Goal: Task Accomplishment & Management: Complete application form

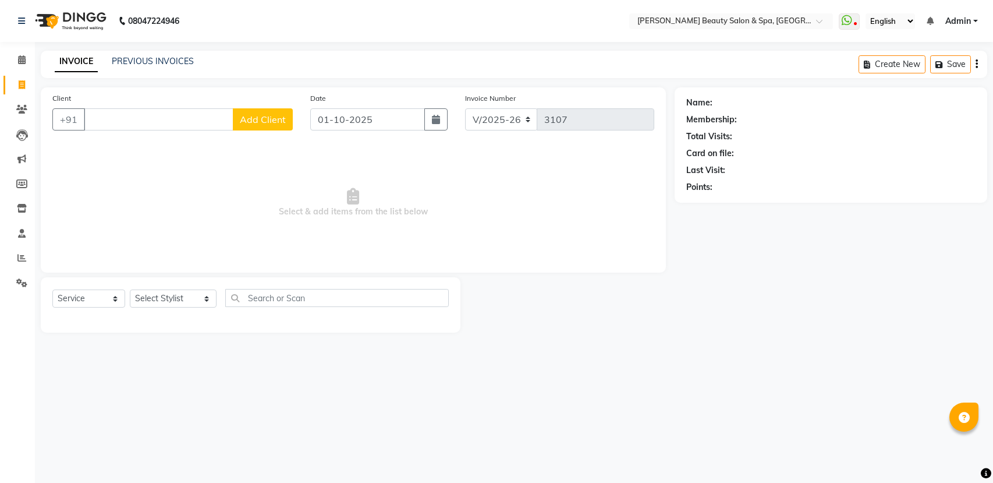
select select "7524"
select select "service"
click at [115, 129] on input "Client" at bounding box center [159, 119] width 150 height 22
type input "9497318186"
click at [256, 118] on span "Add Client" at bounding box center [263, 120] width 46 height 12
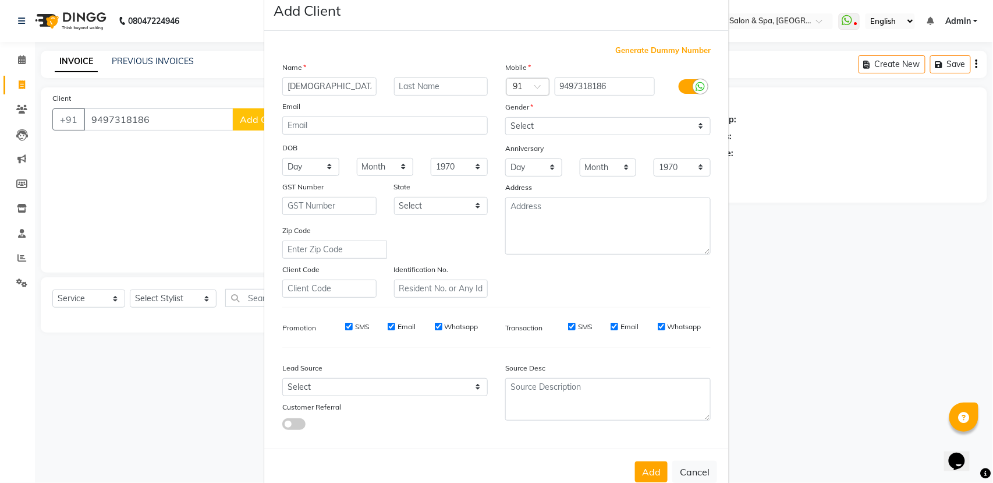
scroll to position [52, 0]
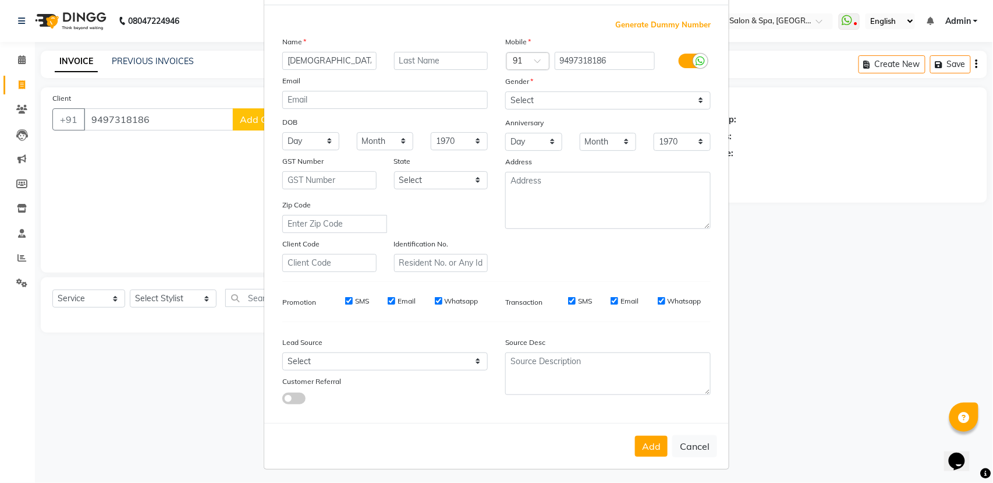
type input "SUNIZ"
click at [532, 94] on select "Select Male Female Other Prefer Not To Say" at bounding box center [608, 100] width 206 height 18
select select "male"
click at [505, 91] on select "Select Male Female Other Prefer Not To Say" at bounding box center [608, 100] width 206 height 18
click at [646, 449] on button "Add" at bounding box center [651, 446] width 33 height 21
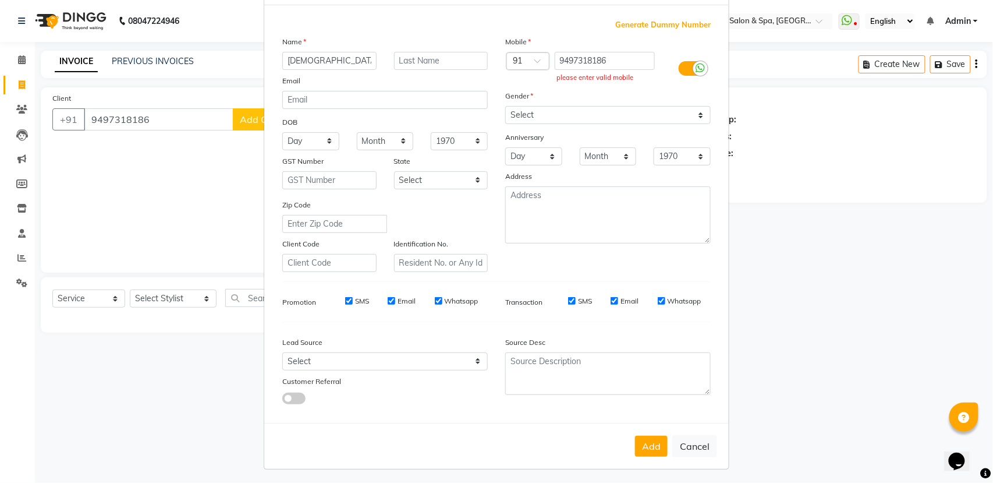
click at [604, 416] on div "Generate Dummy Number Name SUNIZ Email DOB Day 01 02 03 04 05 06 07 08 09 10 11…" at bounding box center [496, 213] width 465 height 417
click at [627, 55] on input "9497318186" at bounding box center [605, 61] width 101 height 18
click at [185, 107] on ngb-modal-window "Add Client Generate Dummy Number Name SUNIZ Email DOB Day 01 02 03 04 05 06 07 …" at bounding box center [496, 241] width 993 height 483
click at [615, 59] on input "9497318186" at bounding box center [605, 61] width 101 height 18
type input "9"
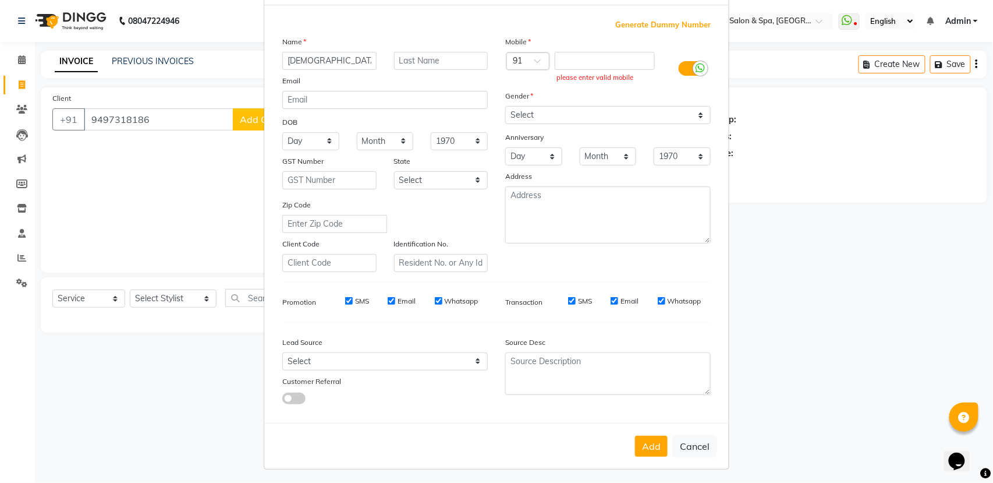
click at [162, 115] on ngb-modal-window "Add Client Generate Dummy Number Name SUNIZ Email DOB Day 01 02 03 04 05 06 07 …" at bounding box center [496, 241] width 993 height 483
click at [678, 438] on button "Cancel" at bounding box center [694, 446] width 45 height 22
select select
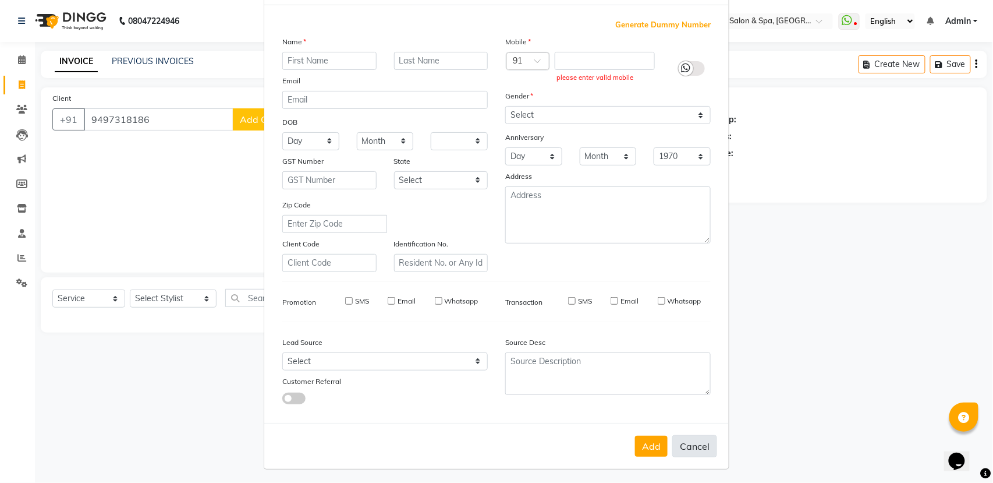
select select
checkbox input "false"
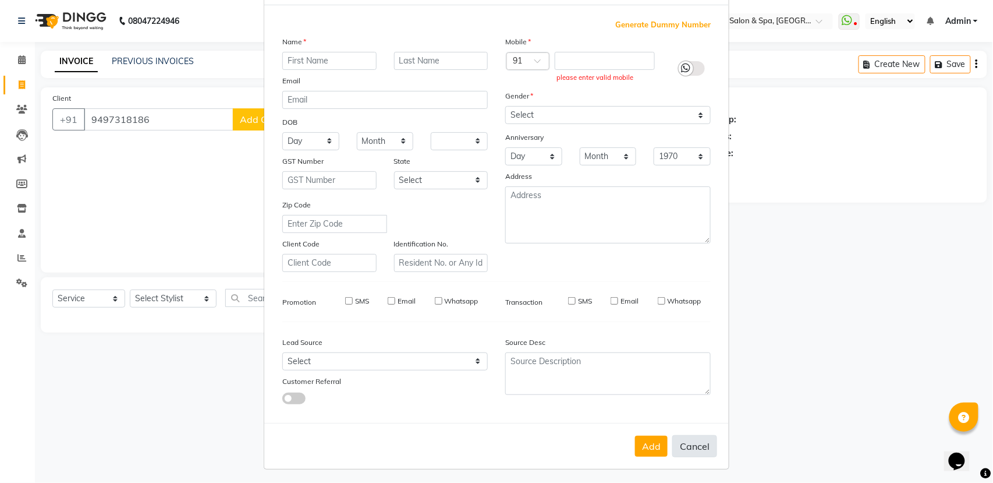
checkbox input "false"
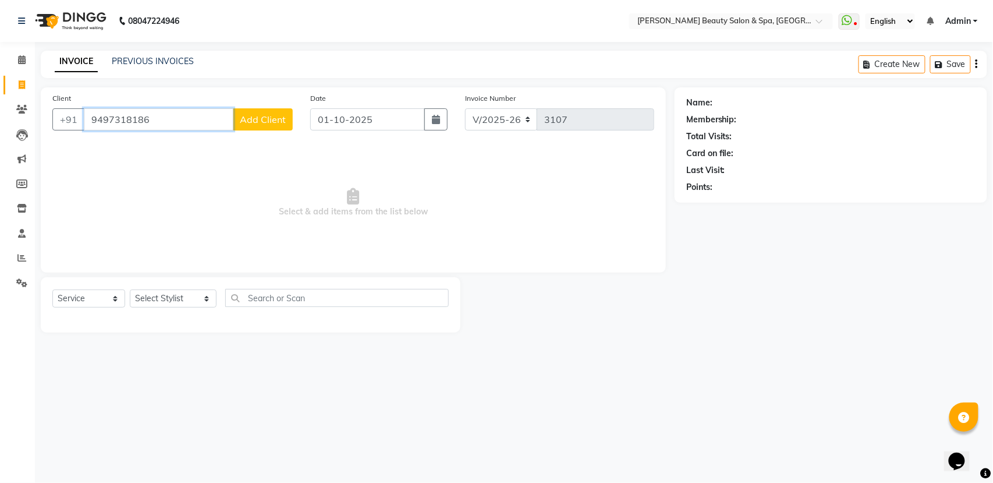
click at [193, 114] on input "9497318186" at bounding box center [159, 119] width 150 height 22
type input "9"
type input "9497318186"
click at [270, 120] on span "Add Client" at bounding box center [263, 120] width 46 height 12
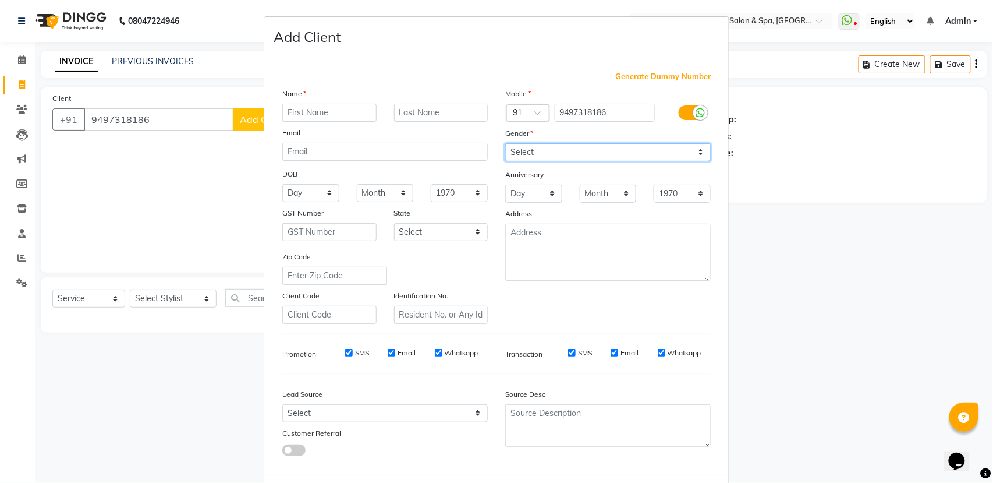
click at [541, 154] on select "Select Male Female Other Prefer Not To Say" at bounding box center [608, 152] width 206 height 18
select select "male"
click at [505, 143] on select "Select Male Female Other Prefer Not To Say" at bounding box center [608, 152] width 206 height 18
click at [305, 116] on input "text" at bounding box center [329, 113] width 94 height 18
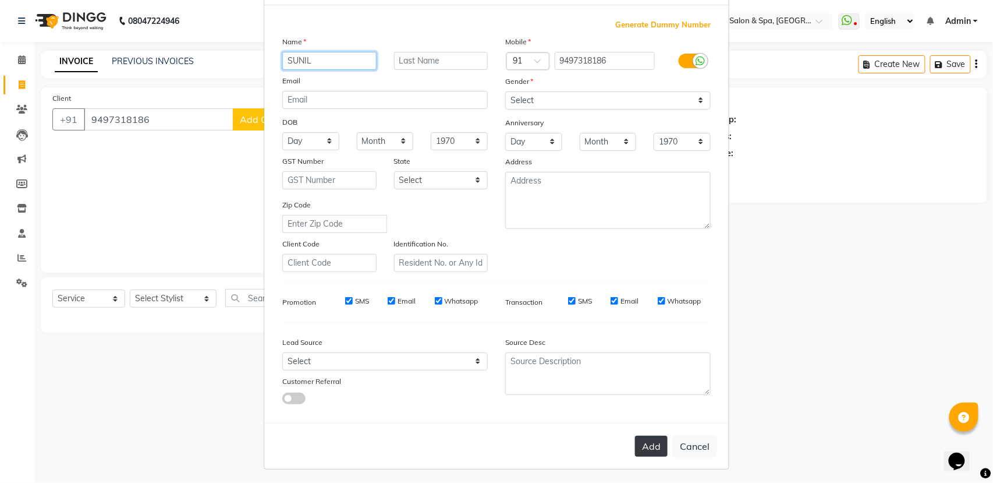
type input "SUNIL"
click at [639, 436] on button "Add" at bounding box center [651, 446] width 33 height 21
click at [639, 437] on button "Add" at bounding box center [651, 446] width 33 height 21
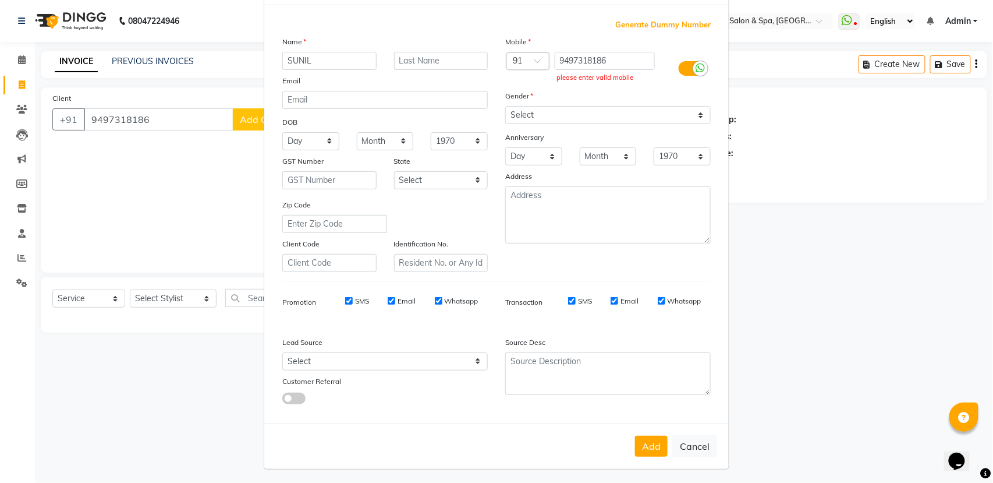
drag, startPoint x: 639, startPoint y: 437, endPoint x: 639, endPoint y: 455, distance: 18.6
click at [639, 455] on div "Add Cancel" at bounding box center [496, 446] width 465 height 46
click at [644, 442] on button "Add" at bounding box center [651, 446] width 33 height 21
click at [657, 438] on button "Add" at bounding box center [651, 446] width 33 height 21
click at [618, 66] on input "9497318186" at bounding box center [605, 61] width 101 height 18
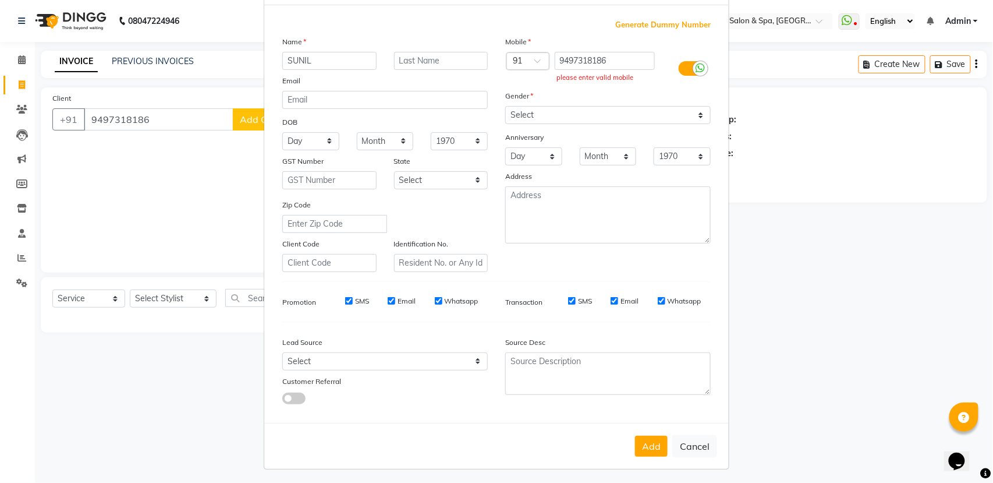
click at [226, 187] on ngb-modal-window "Add Client Generate Dummy Number Name SUNIL Email DOB Day 01 02 03 04 05 06 07 …" at bounding box center [496, 241] width 993 height 483
click at [673, 435] on button "Cancel" at bounding box center [694, 446] width 45 height 22
select select
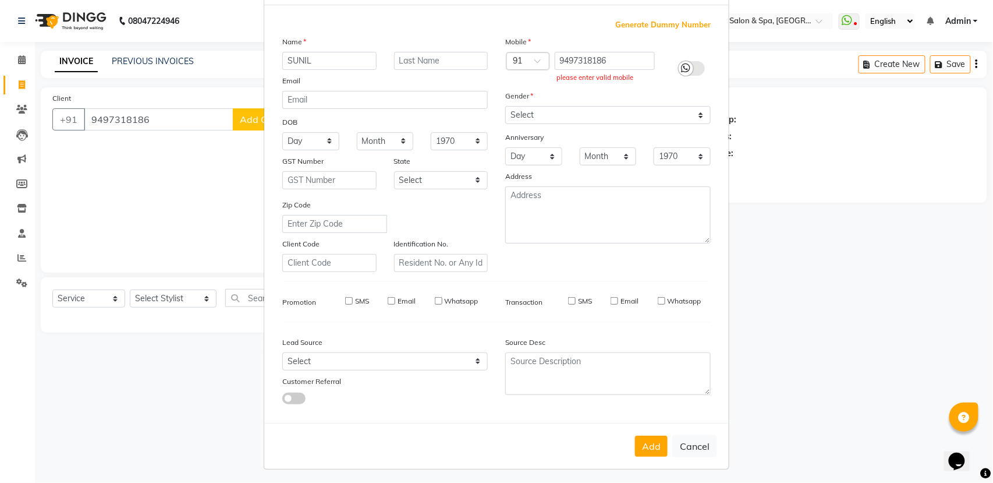
select select
checkbox input "false"
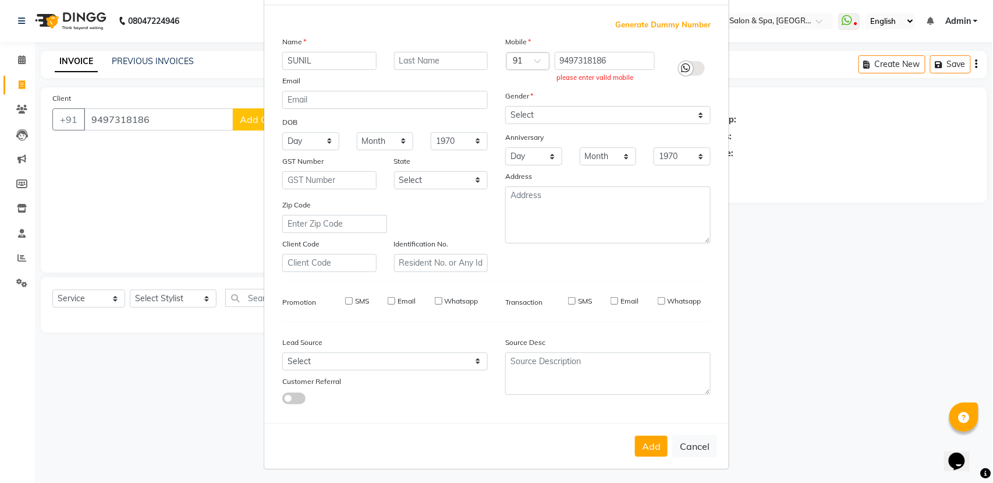
checkbox input "false"
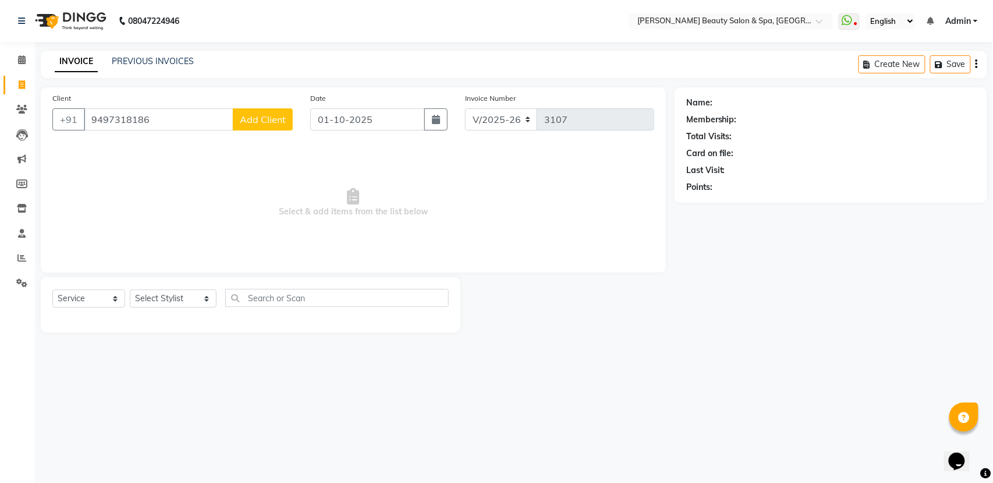
click at [155, 54] on div "INVOICE PREVIOUS INVOICES Create New Save" at bounding box center [514, 64] width 947 height 27
click at [190, 119] on input "9497318186" at bounding box center [159, 119] width 150 height 22
type input "9"
click at [142, 66] on link "PREVIOUS INVOICES" at bounding box center [153, 61] width 82 height 10
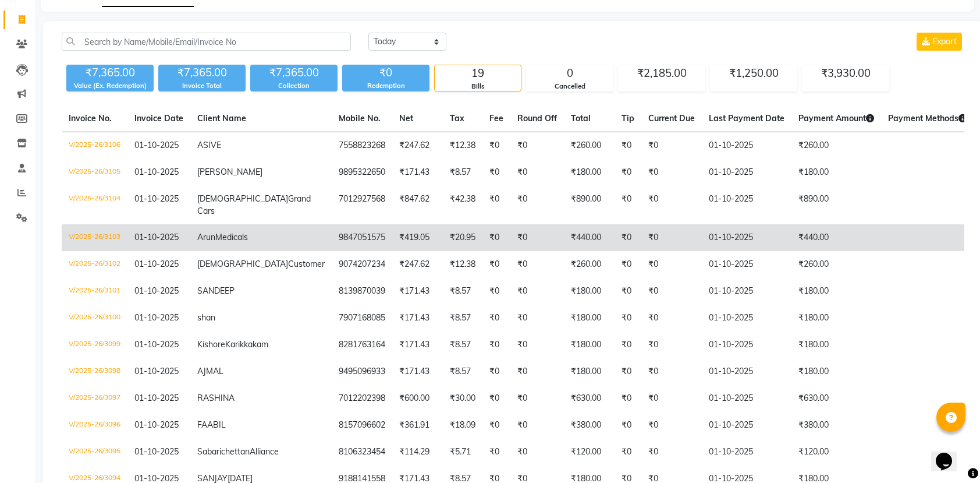
scroll to position [368, 0]
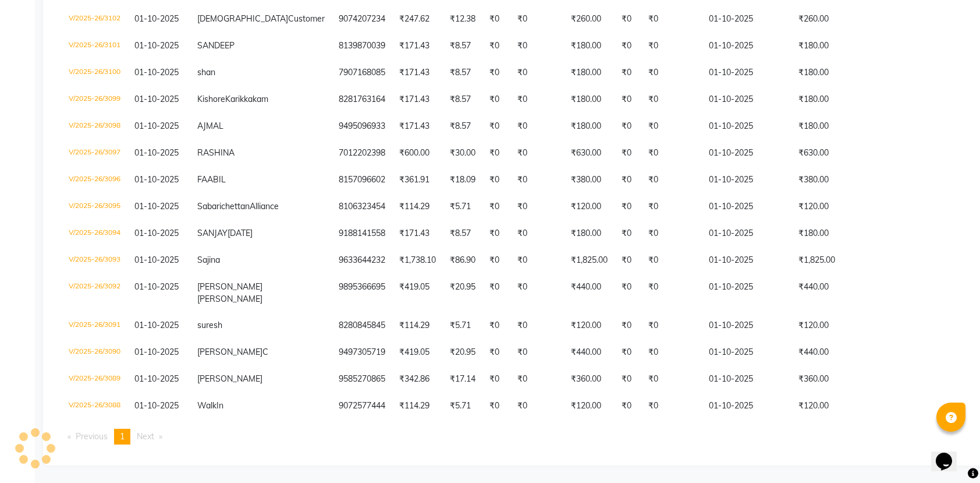
select select "service"
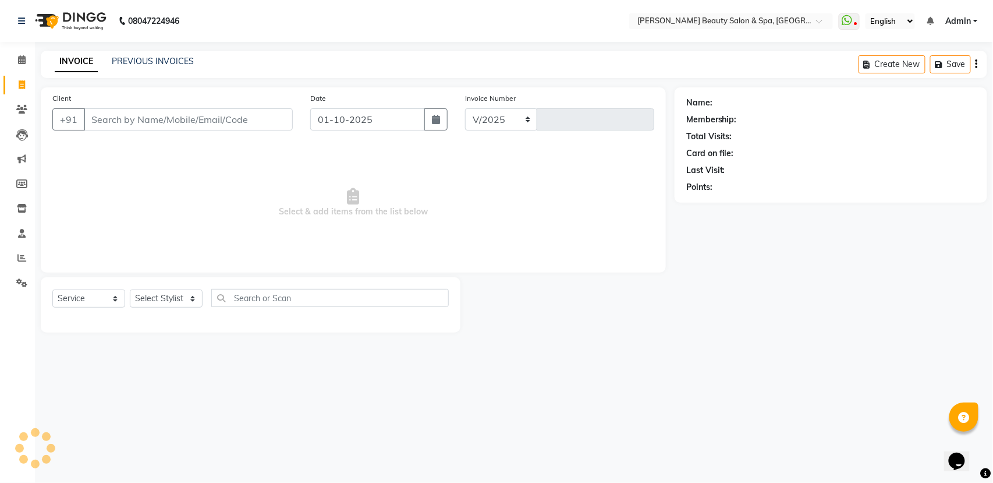
select select "7524"
type input "3107"
click at [120, 115] on input "Client" at bounding box center [188, 119] width 209 height 22
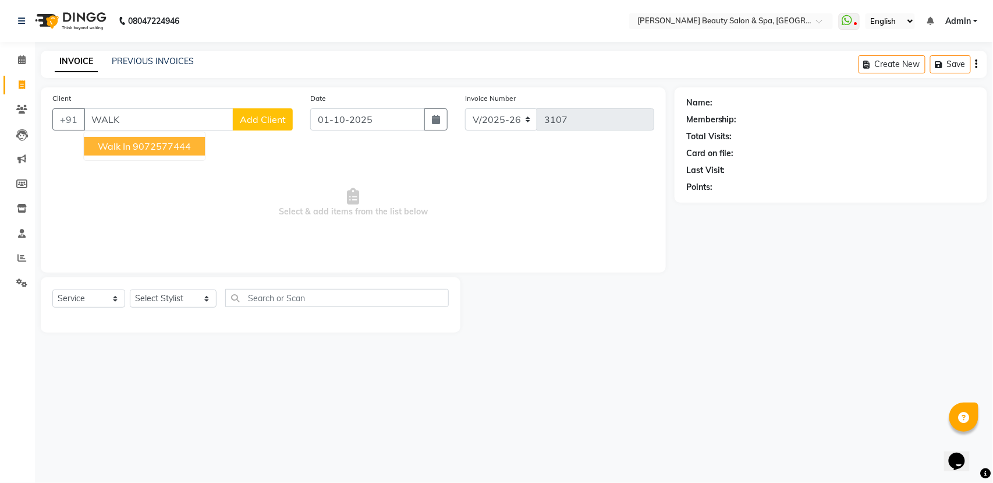
click at [140, 137] on button "Walk In 9072577444" at bounding box center [144, 146] width 121 height 19
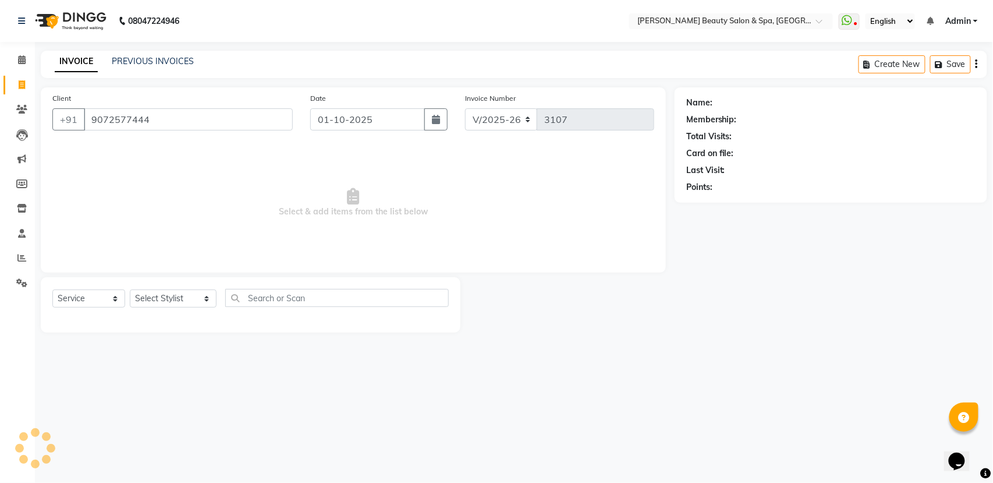
type input "9072577444"
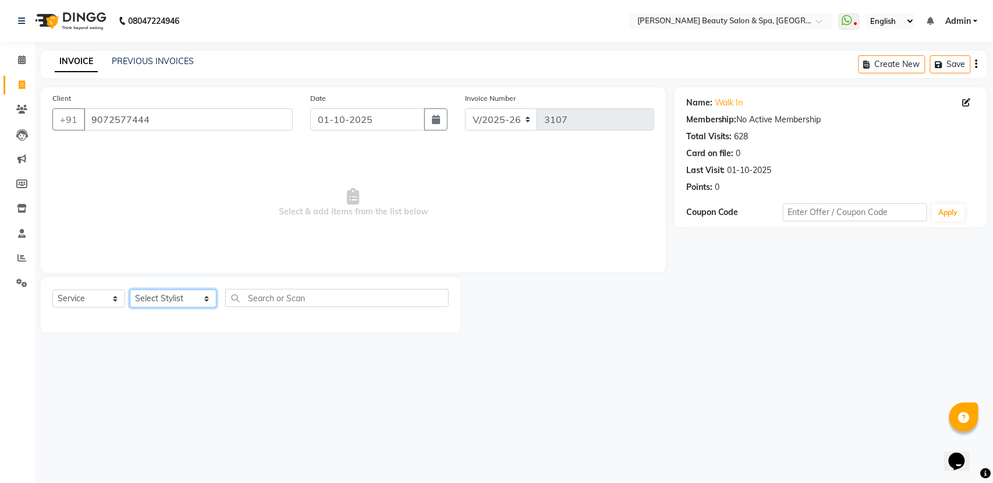
click at [141, 290] on select "Select Stylist Admin Azeem Zameer Bhumika Tamang Gopika Sooraj Meena Chethri Mi…" at bounding box center [173, 298] width 87 height 18
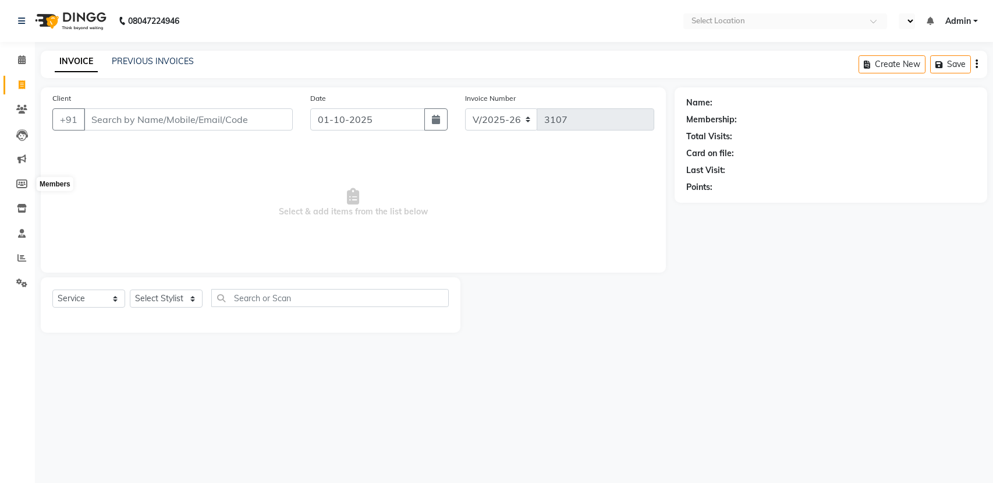
select select "7524"
select select "service"
click at [171, 289] on select "Select Stylist" at bounding box center [166, 298] width 73 height 18
select select "en"
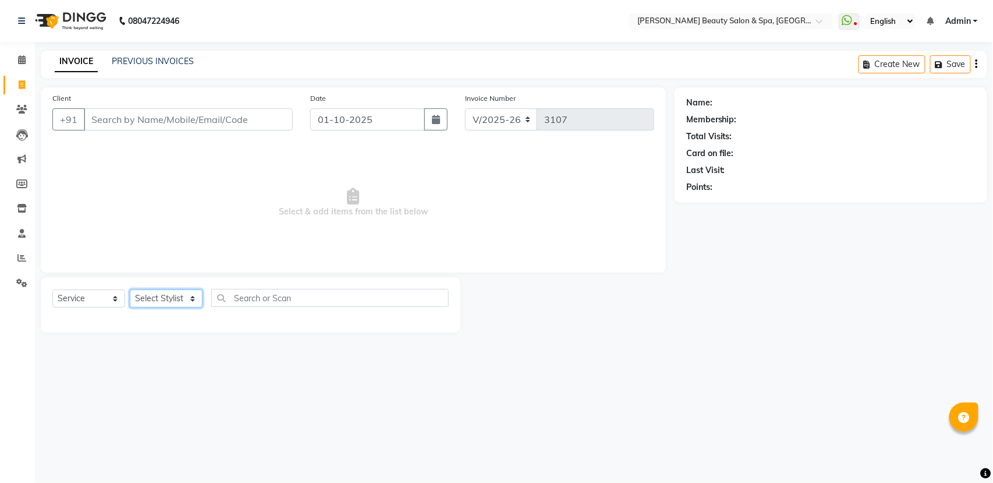
click at [182, 299] on select "Select Stylist" at bounding box center [166, 298] width 73 height 18
click at [182, 299] on select "Select Stylist Admin Azeem Zameer Bhumika Tamang Gopika Sooraj Meena Chethri Mi…" at bounding box center [173, 298] width 87 height 18
click at [171, 298] on select "Select Stylist Admin Azeem Zameer Bhumika Tamang Gopika Sooraj Meena Chethri Mi…" at bounding box center [173, 298] width 87 height 18
select select "89094"
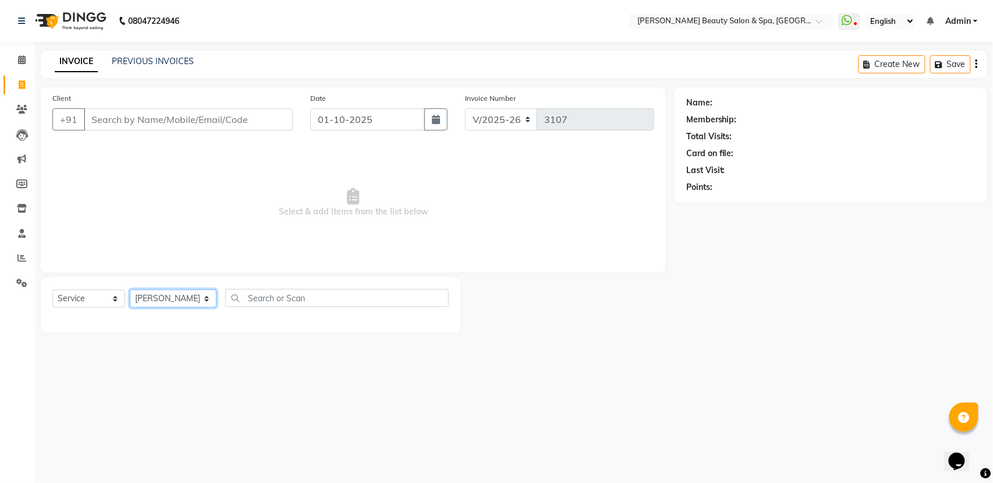
click at [130, 289] on select "Select Stylist Admin Azeem Zameer Bhumika Tamang Gopika Sooraj Meena Chethri Mi…" at bounding box center [173, 298] width 87 height 18
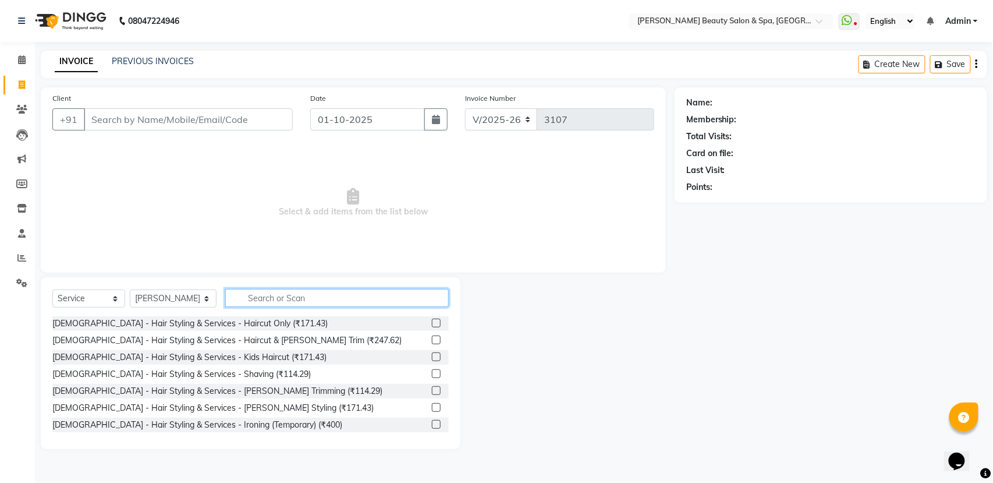
click at [259, 302] on input "text" at bounding box center [337, 298] width 224 height 18
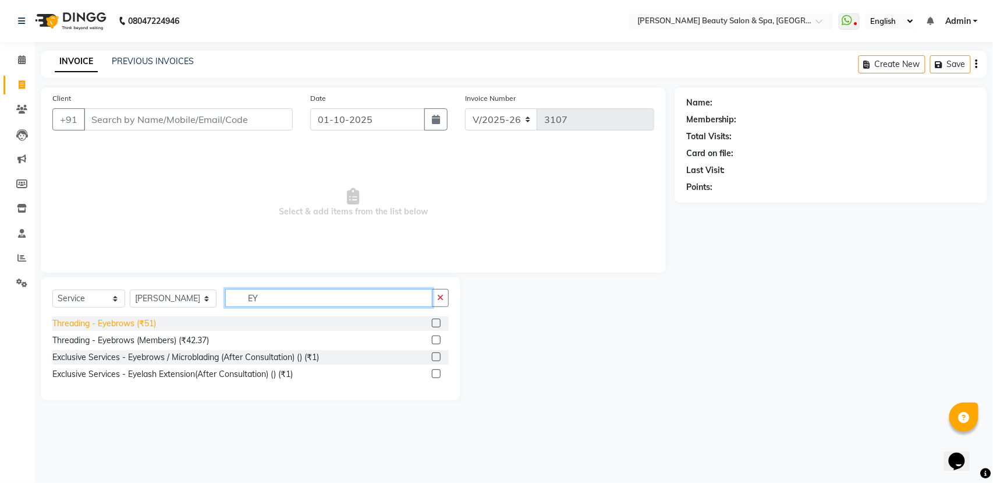
type input "EY"
click at [129, 325] on div "Threading - Eyebrows (₹51)" at bounding box center [104, 323] width 104 height 12
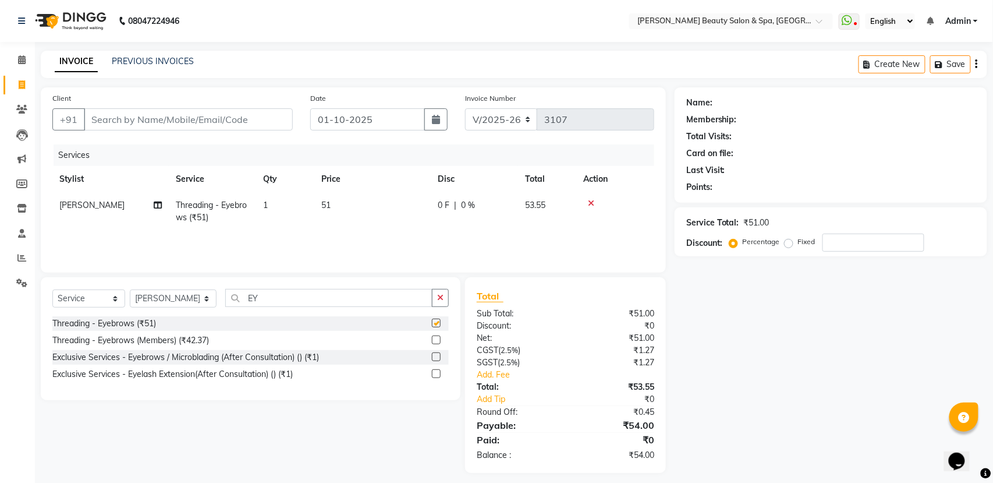
checkbox input "false"
click at [269, 296] on input "EY" at bounding box center [326, 298] width 202 height 18
type input "E"
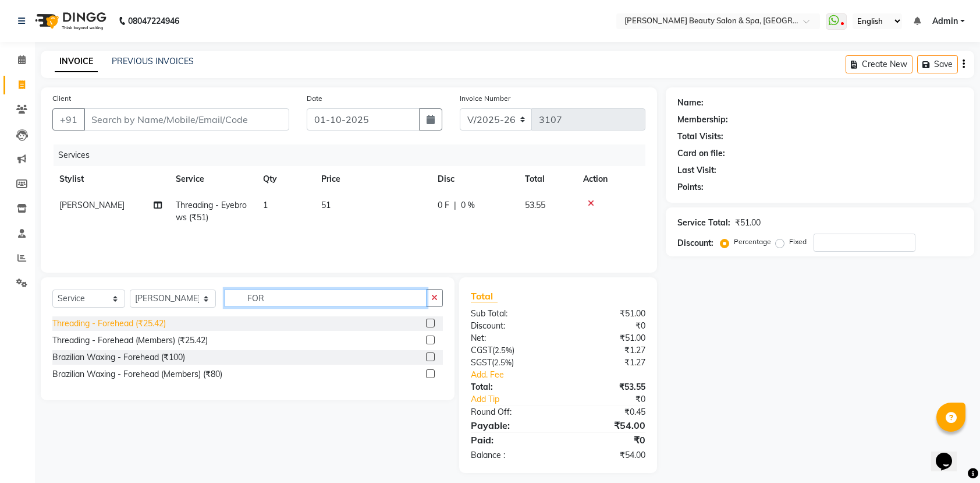
type input "FOR"
click at [112, 320] on div "Threading - Forehead (₹25.42)" at bounding box center [109, 323] width 114 height 12
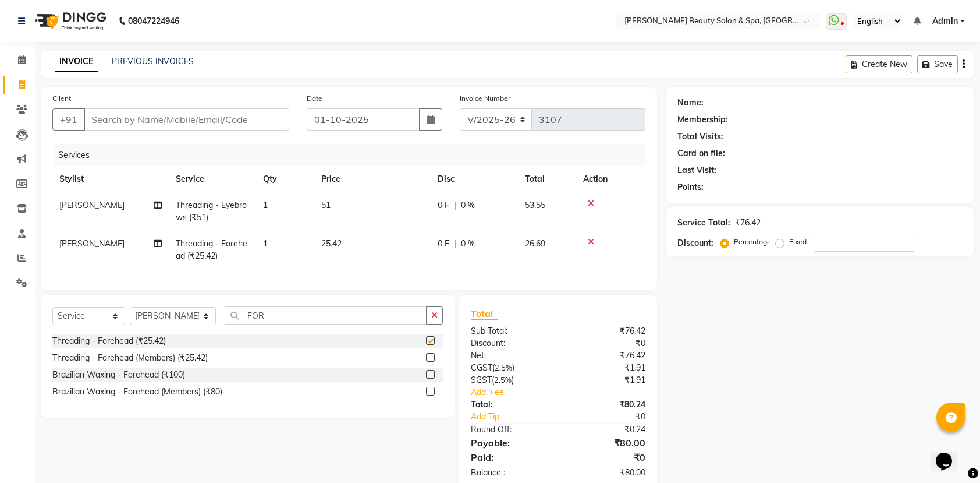
checkbox input "false"
click at [271, 324] on input "FOR" at bounding box center [326, 315] width 202 height 18
type input "F"
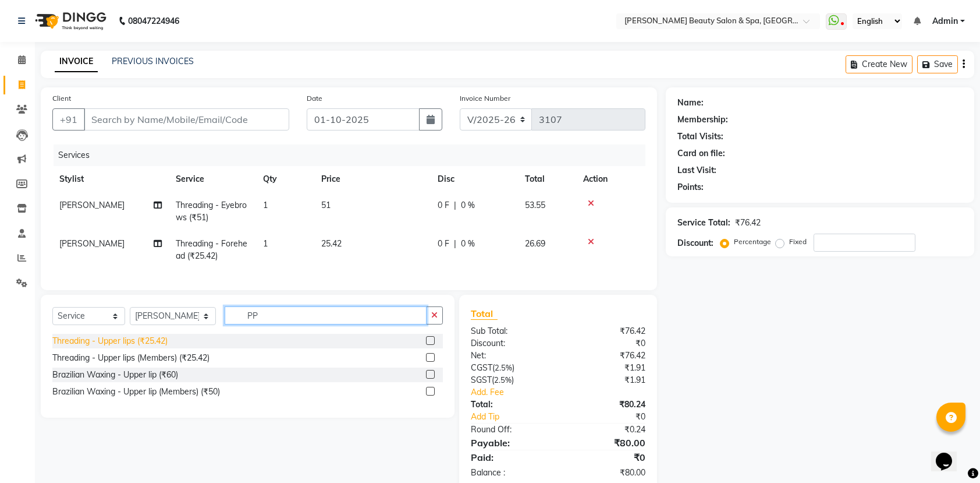
type input "PP"
click at [99, 347] on div "Threading - Upper lips (₹25.42)" at bounding box center [109, 341] width 115 height 12
checkbox input "false"
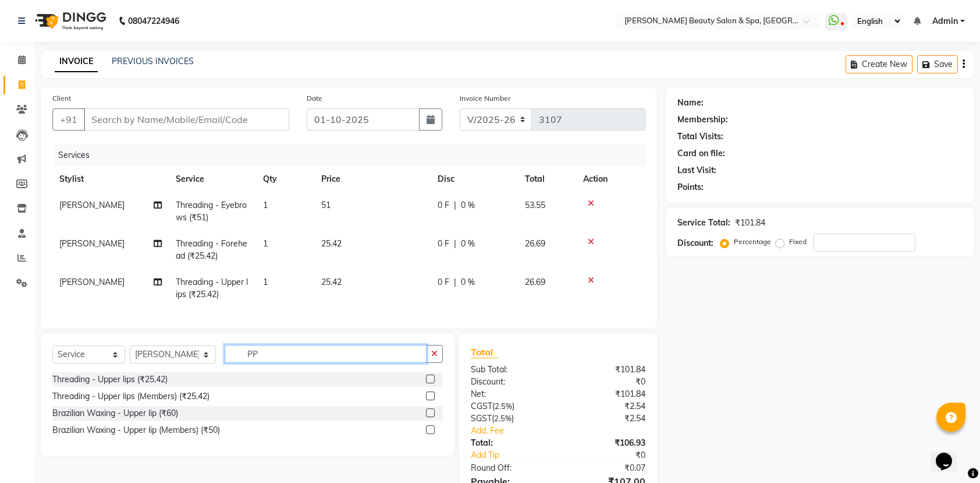
click at [262, 359] on input "PP" at bounding box center [326, 354] width 202 height 18
type input "P"
type input "CHI"
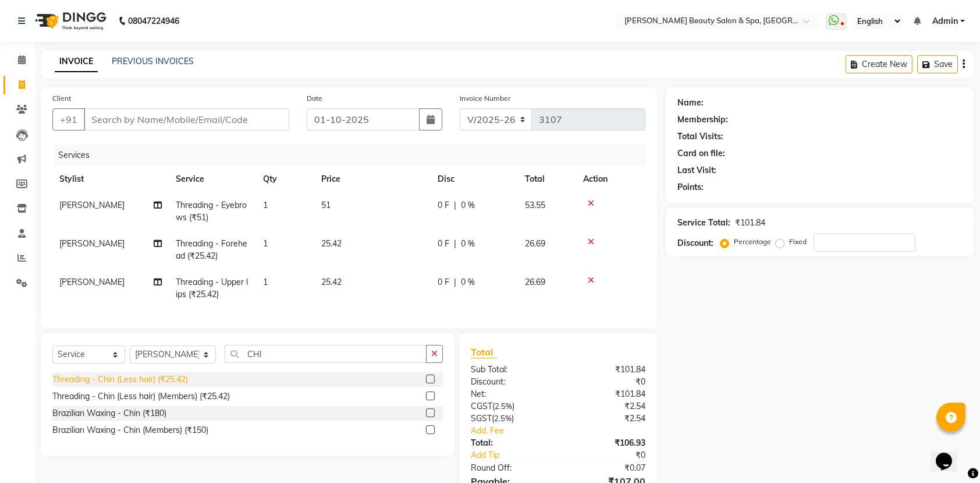
click at [145, 385] on div "Threading - Chin (Less hair) (₹25.42)" at bounding box center [120, 379] width 136 height 12
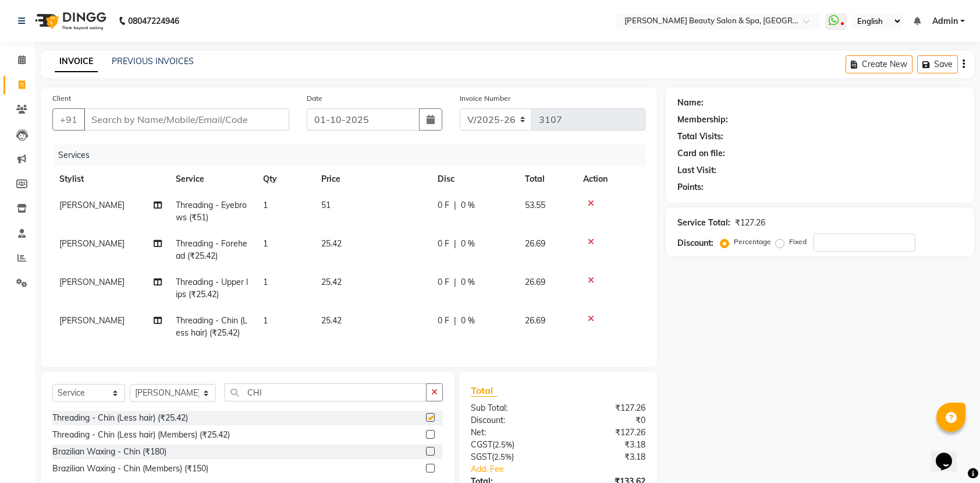
checkbox input "false"
click at [187, 399] on select "Select Stylist Admin Azeem Zameer Bhumika Tamang Gopika Sooraj Meena Chethri Mi…" at bounding box center [173, 393] width 86 height 18
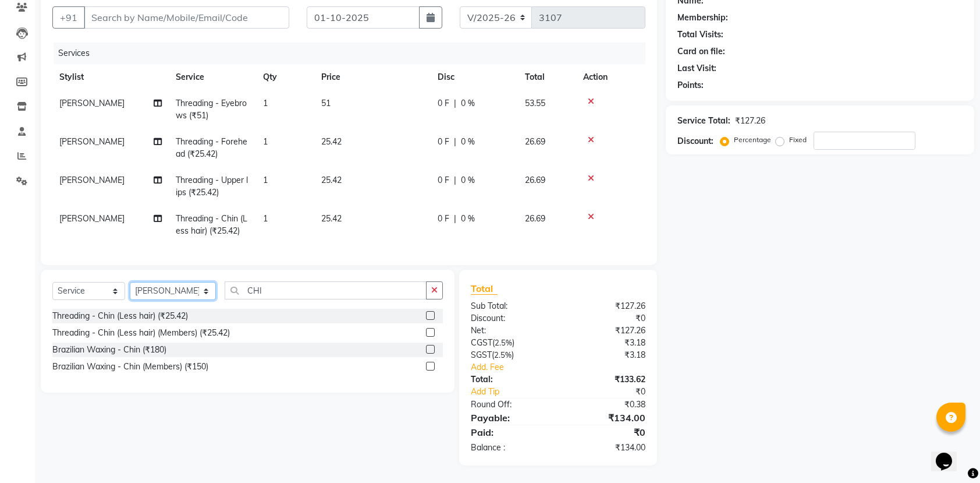
scroll to position [115, 0]
click at [192, 292] on select "Select Stylist Admin Azeem Zameer Bhumika Tamang Gopika Sooraj Meena Chethri Mi…" at bounding box center [173, 291] width 86 height 18
select select "83644"
click at [130, 282] on select "Select Stylist Admin Azeem Zameer Bhumika Tamang Gopika Sooraj Meena Chethri Mi…" at bounding box center [173, 291] width 86 height 18
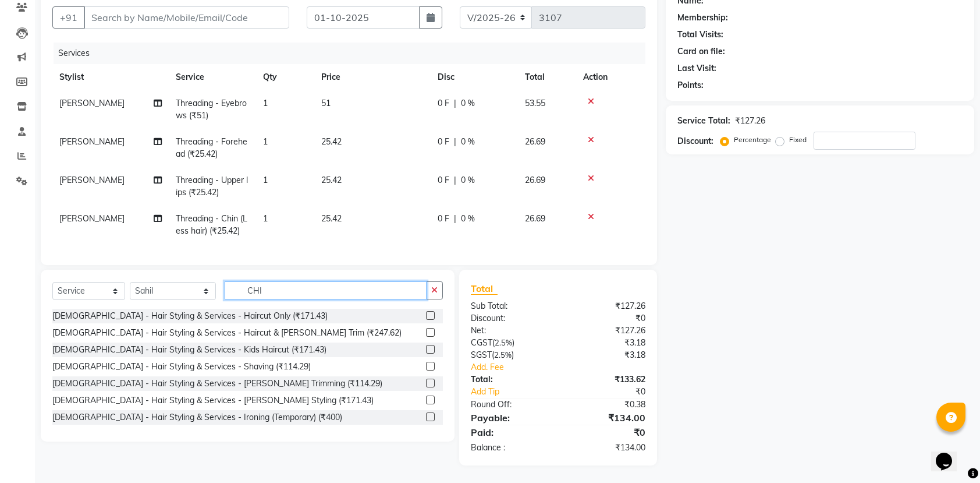
click at [259, 287] on input "CHI" at bounding box center [326, 290] width 202 height 18
type input "C"
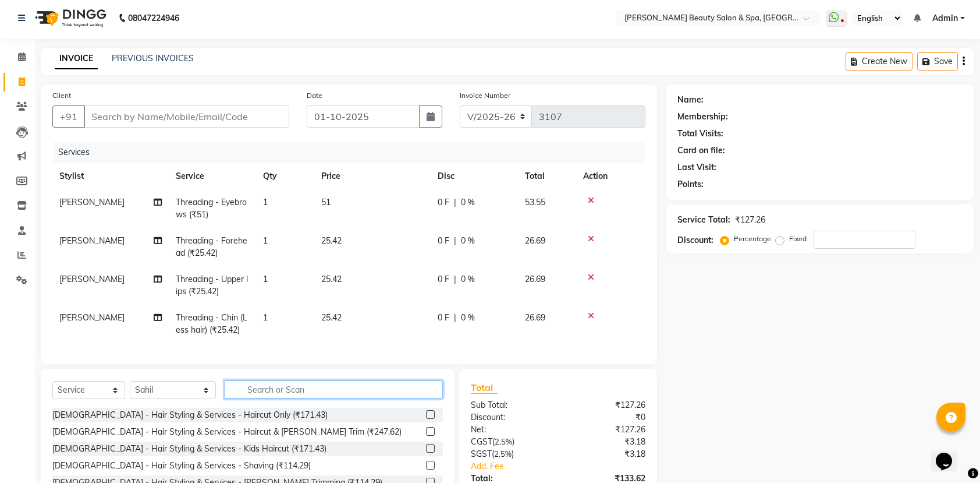
scroll to position [0, 0]
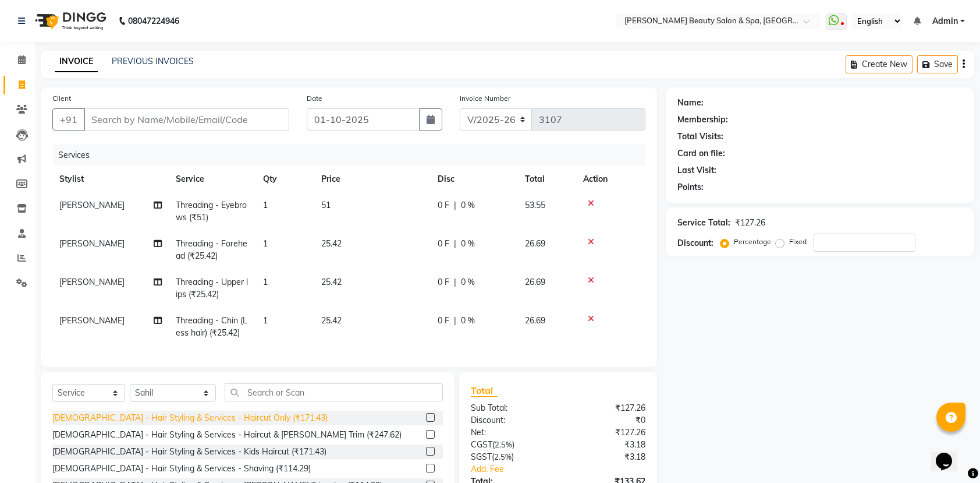
click at [218, 424] on div "Gents - Hair Styling & Services - Haircut Only (₹171.43)" at bounding box center [189, 418] width 275 height 12
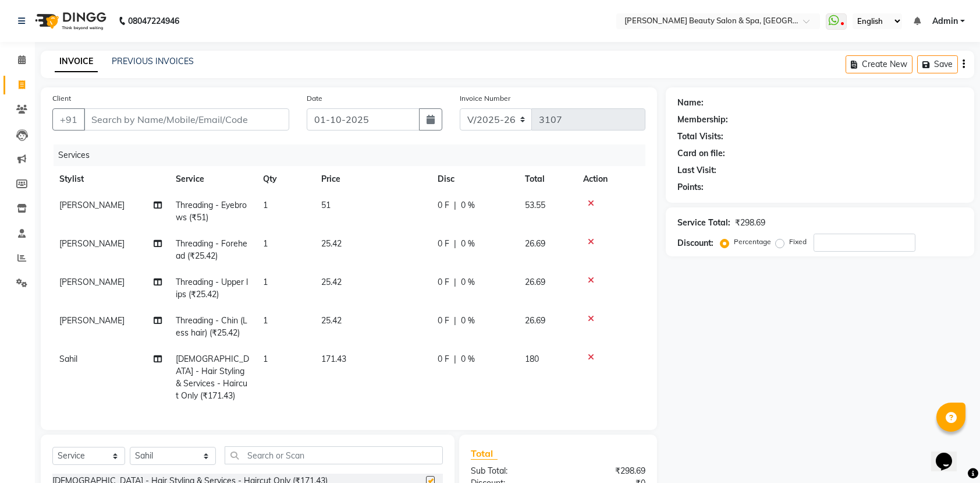
checkbox input "false"
click at [179, 112] on input "Client" at bounding box center [187, 119] width 206 height 22
type input "7"
type input "0"
type input "7603855270"
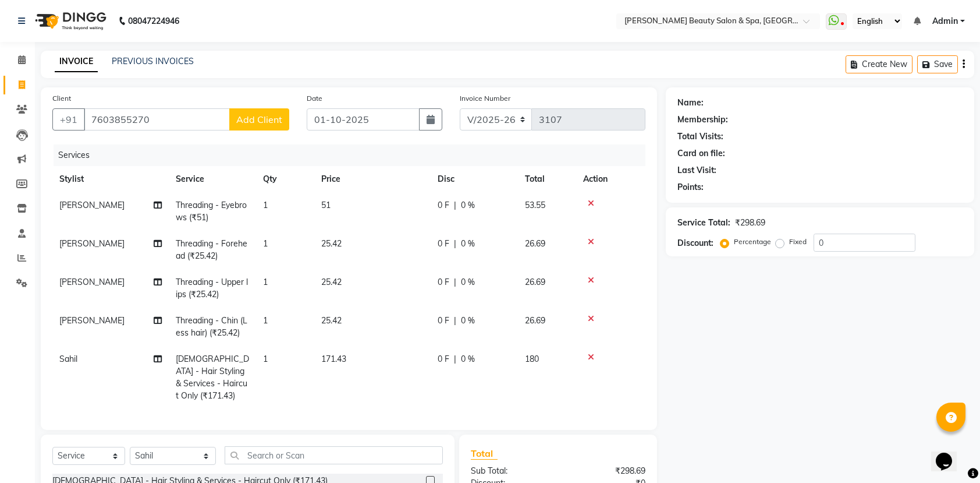
click at [262, 125] on button "Add Client" at bounding box center [259, 119] width 60 height 22
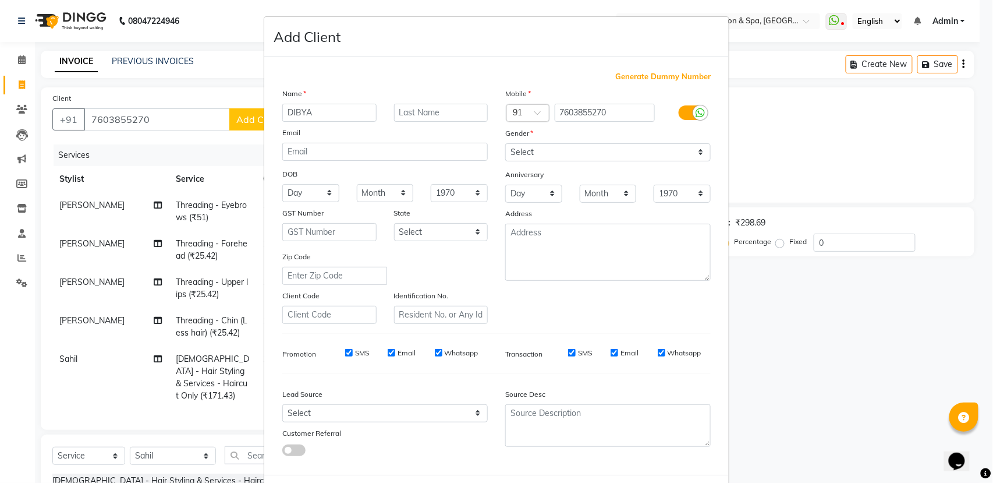
type input "DIBYA"
click at [597, 143] on select "Select Male Female Other Prefer Not To Say" at bounding box center [608, 152] width 206 height 18
click at [505, 143] on select "Select Male Female Other Prefer Not To Say" at bounding box center [608, 152] width 206 height 18
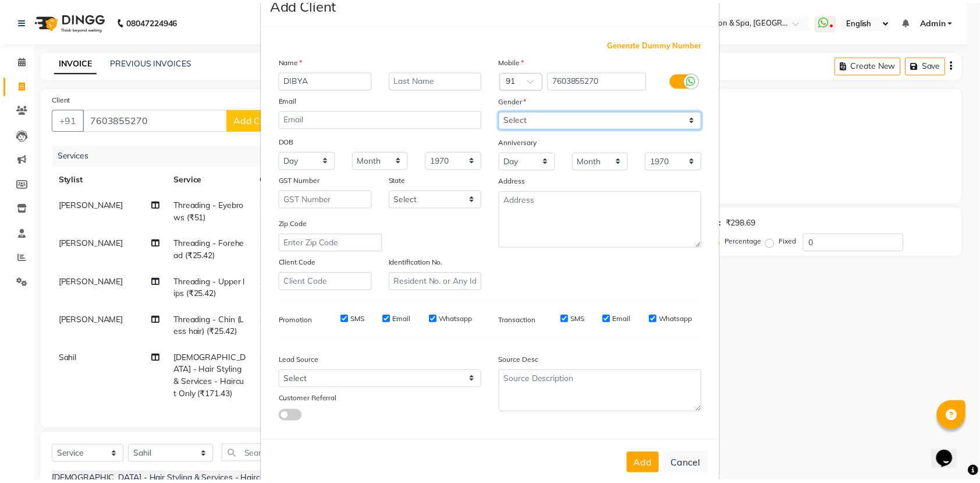
scroll to position [52, 0]
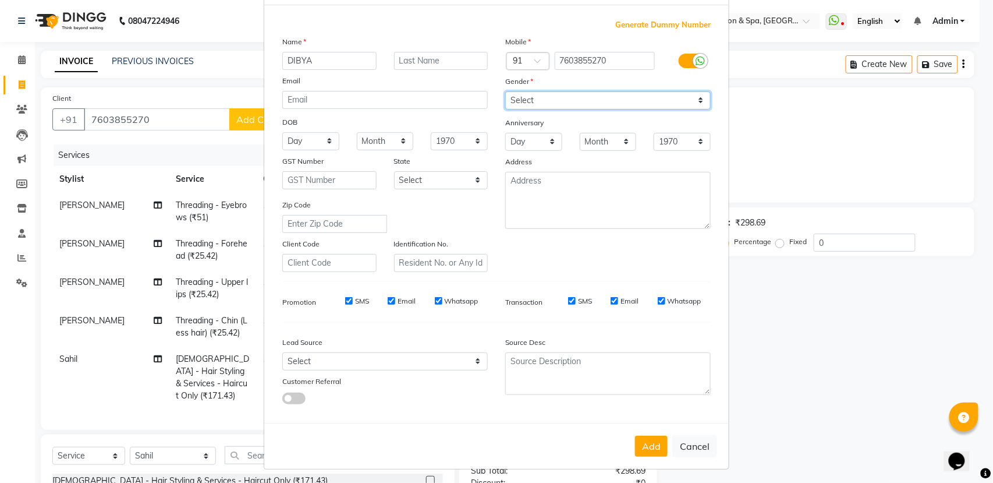
click at [643, 108] on select "Select Male Female Other Prefer Not To Say" at bounding box center [608, 100] width 206 height 18
select select "female"
click at [505, 91] on select "Select Male Female Other Prefer Not To Say" at bounding box center [608, 100] width 206 height 18
click at [657, 437] on button "Add" at bounding box center [651, 446] width 33 height 21
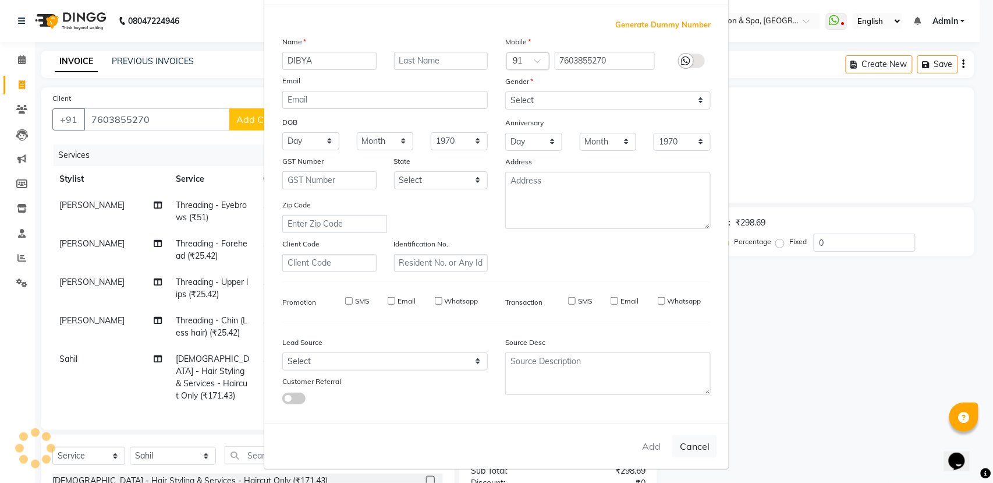
select select
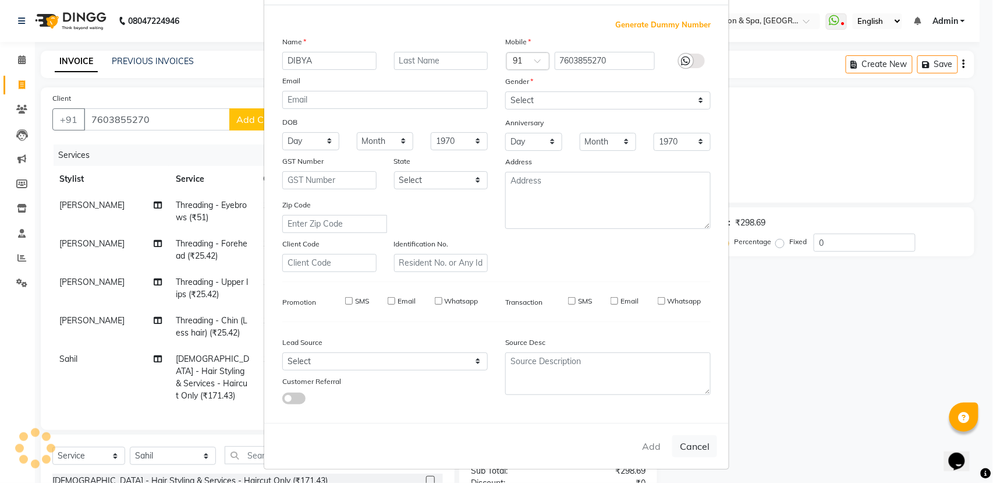
select select
checkbox input "false"
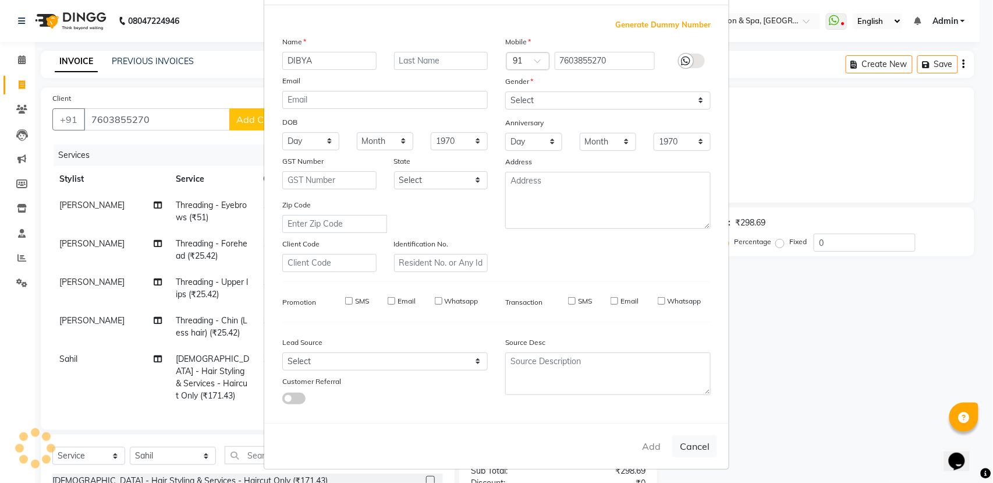
checkbox input "false"
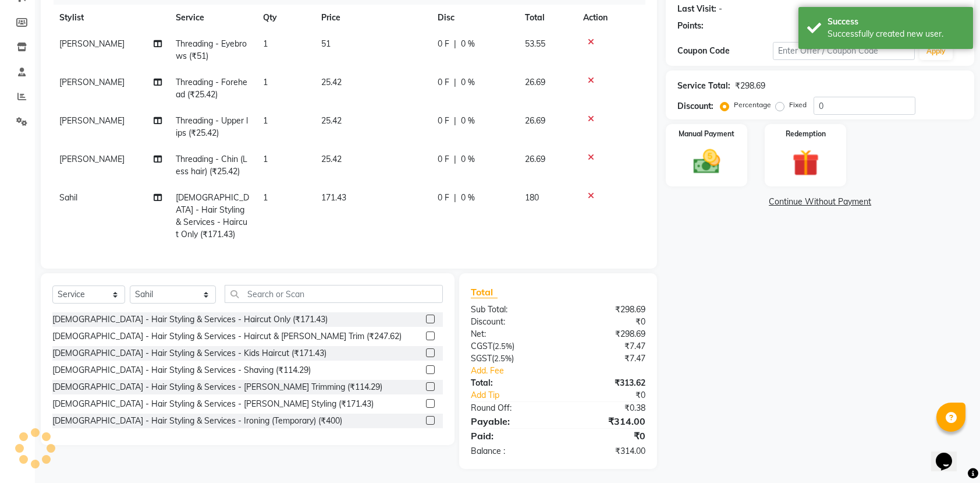
scroll to position [166, 0]
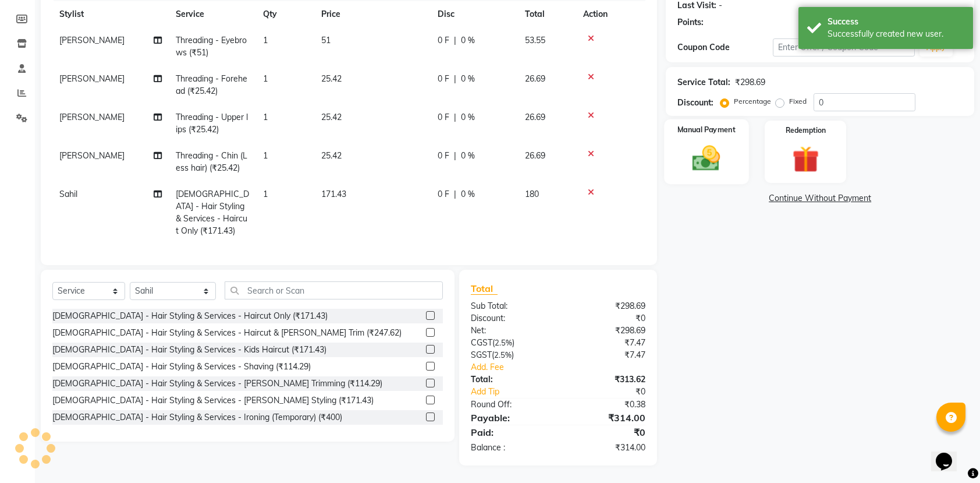
click at [732, 160] on div "Manual Payment" at bounding box center [707, 151] width 85 height 65
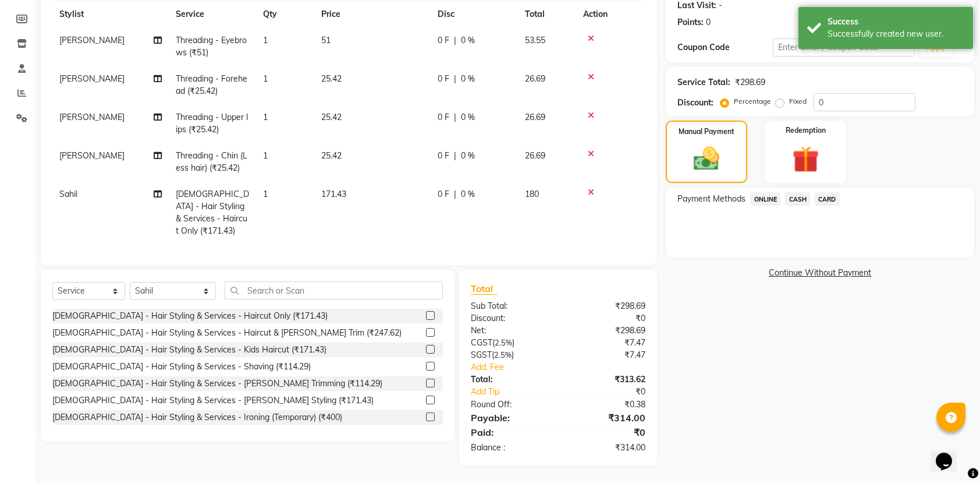
click at [771, 197] on span "ONLINE" at bounding box center [765, 198] width 30 height 13
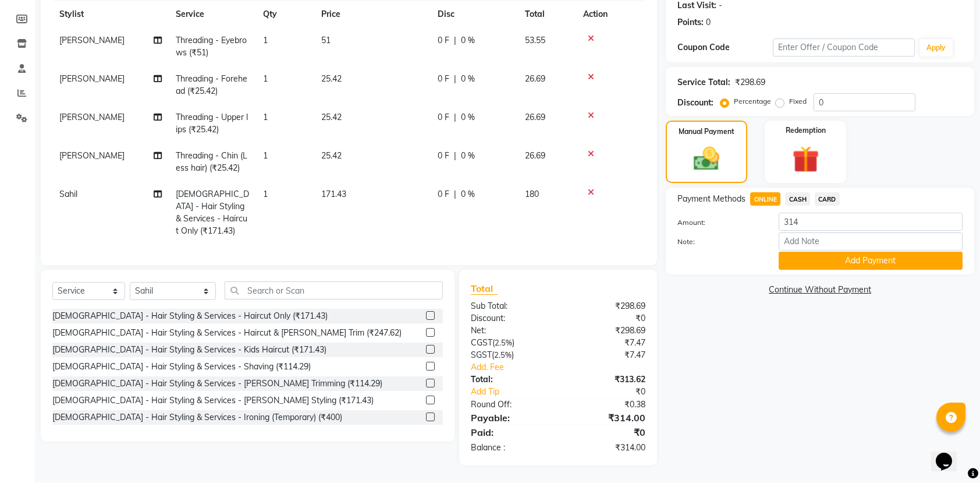
click at [797, 260] on button "Add Payment" at bounding box center [871, 261] width 184 height 18
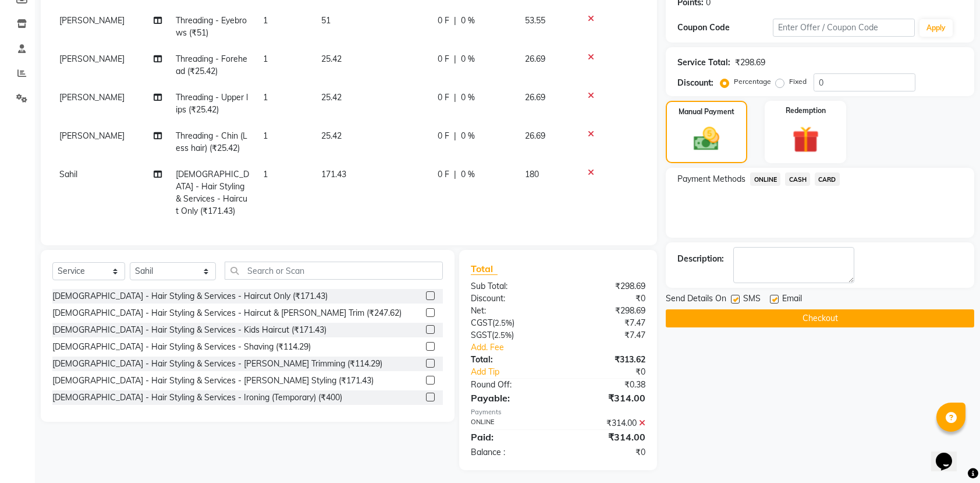
scroll to position [190, 0]
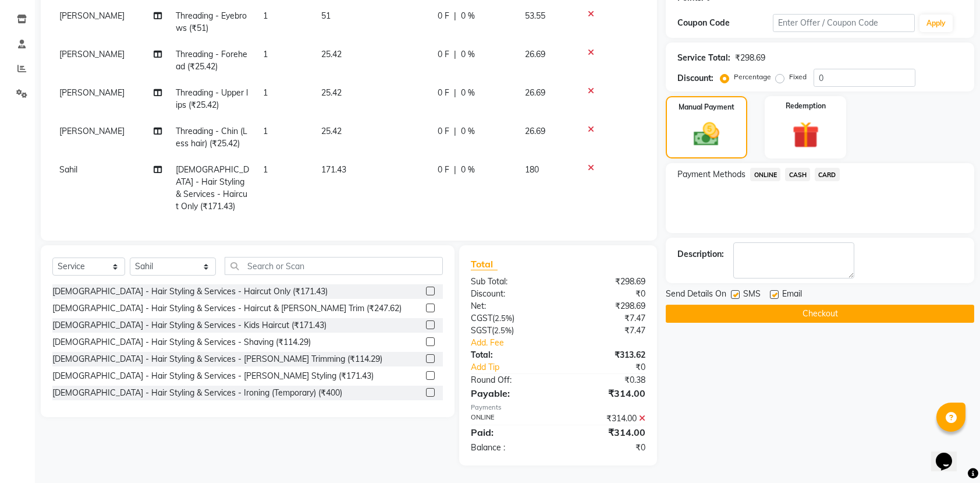
click at [791, 313] on button "Checkout" at bounding box center [820, 314] width 309 height 18
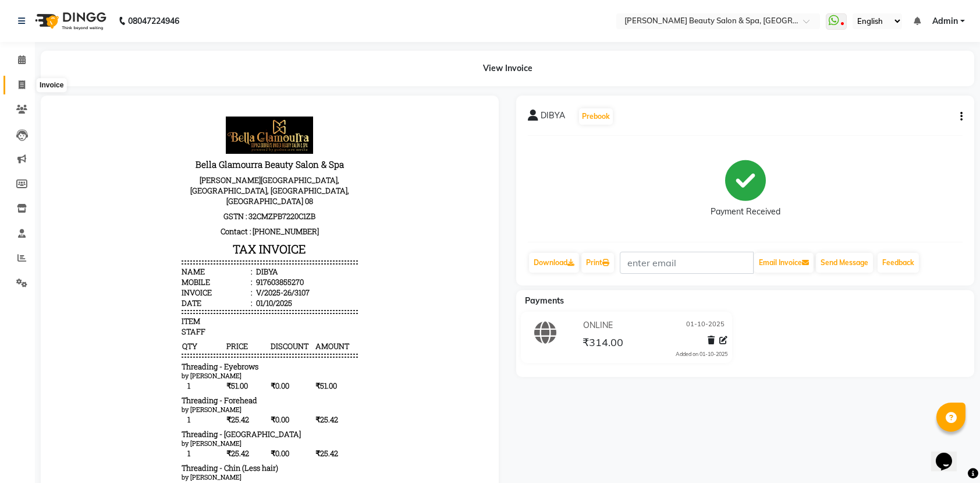
click at [21, 79] on span at bounding box center [22, 85] width 20 height 13
select select "service"
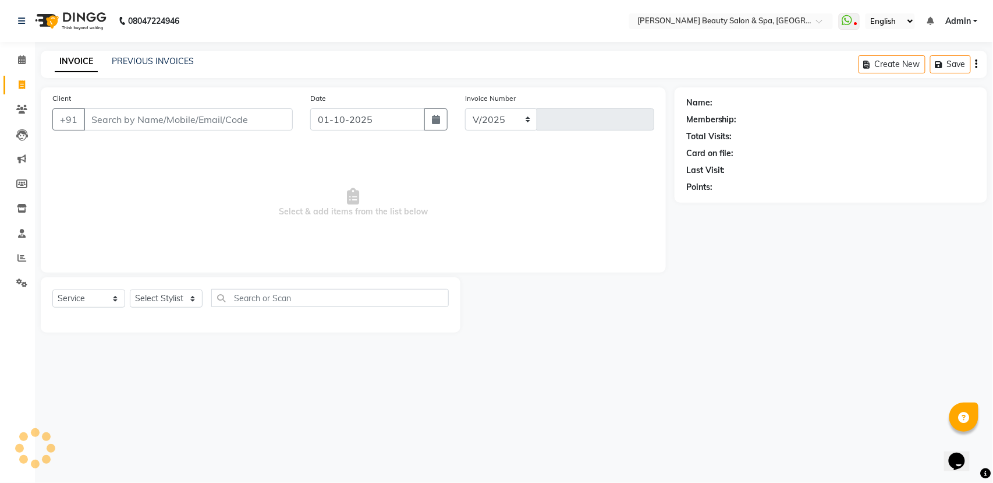
select select "7524"
type input "3108"
click at [132, 121] on input "Client" at bounding box center [188, 119] width 209 height 22
type input "9"
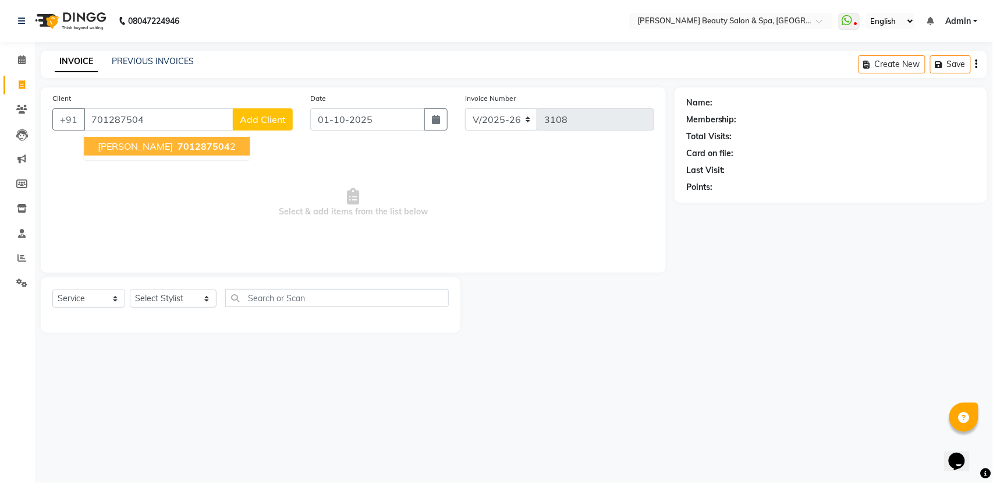
click at [136, 142] on span "[PERSON_NAME]" at bounding box center [135, 146] width 75 height 12
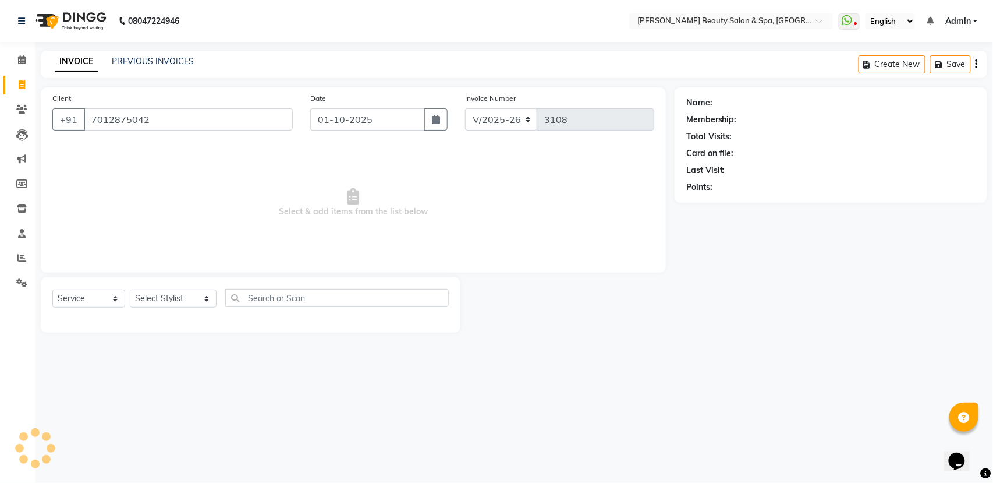
type input "7012875042"
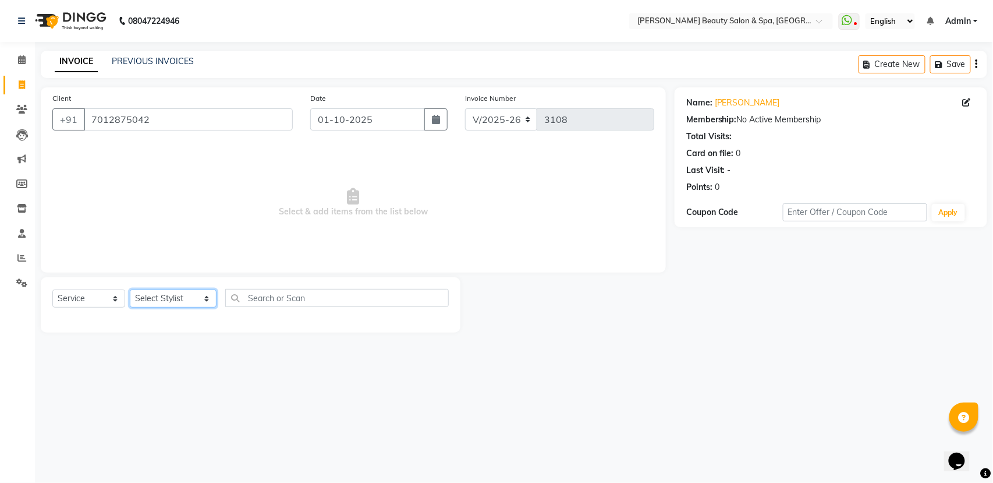
click at [167, 296] on select "Select Stylist Admin Azeem Zameer Bhumika Tamang Gopika Sooraj Meena Chethri Mi…" at bounding box center [173, 298] width 87 height 18
select select "79765"
click at [130, 289] on select "Select Stylist Admin Azeem Zameer Bhumika Tamang Gopika Sooraj Meena Chethri Mi…" at bounding box center [173, 298] width 87 height 18
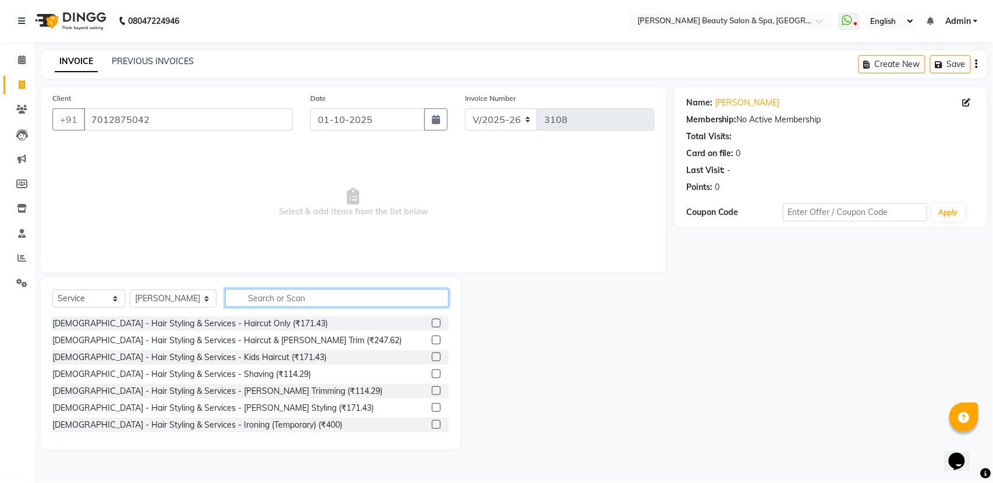
click at [262, 299] on input "text" at bounding box center [337, 298] width 224 height 18
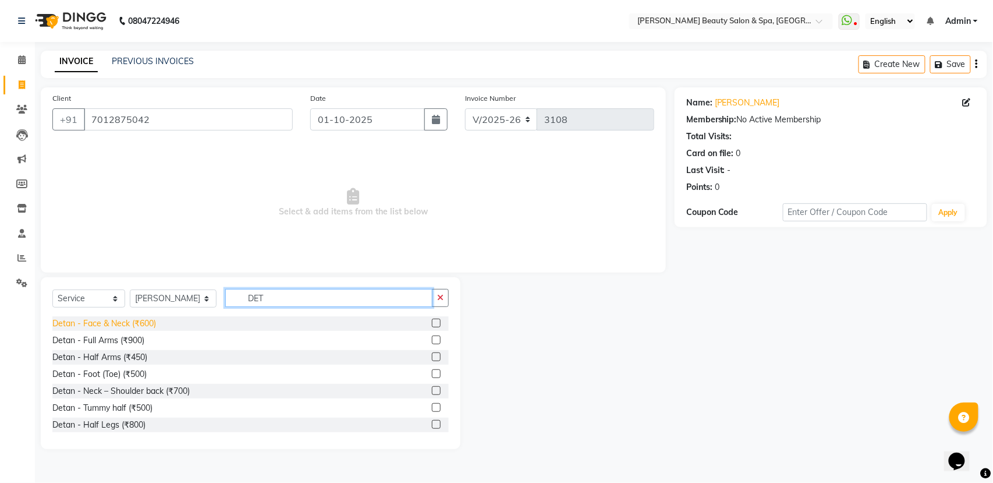
type input "DET"
click at [148, 322] on div "Detan - Face & Neck (₹600)" at bounding box center [104, 323] width 104 height 12
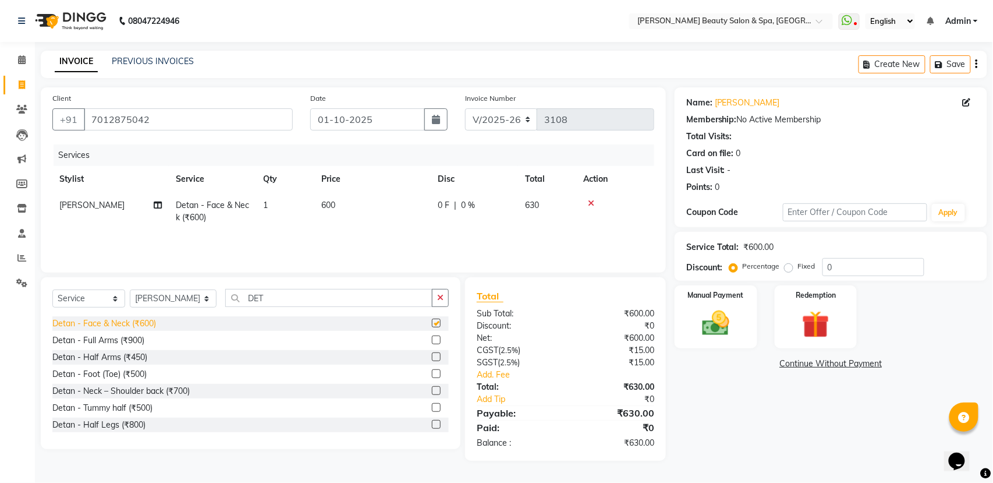
checkbox input "false"
click at [333, 302] on input "DET" at bounding box center [328, 298] width 207 height 18
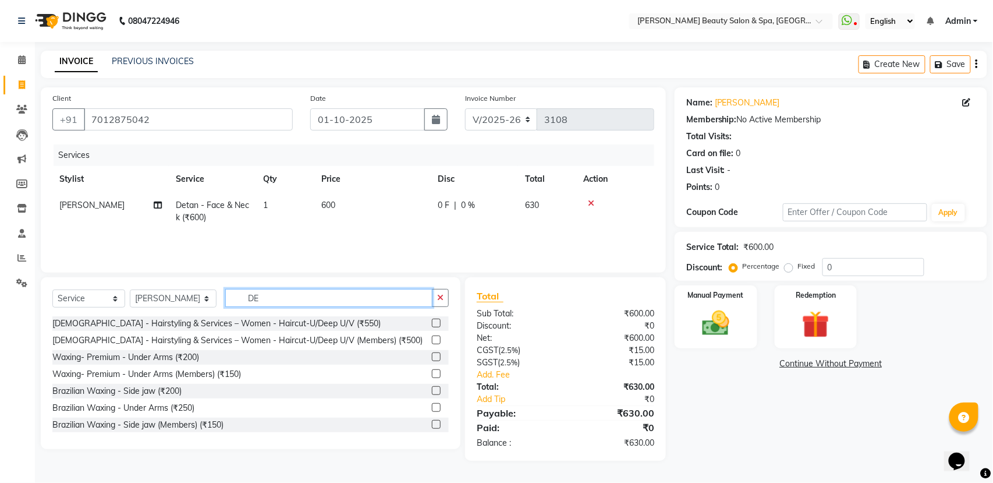
type input "D"
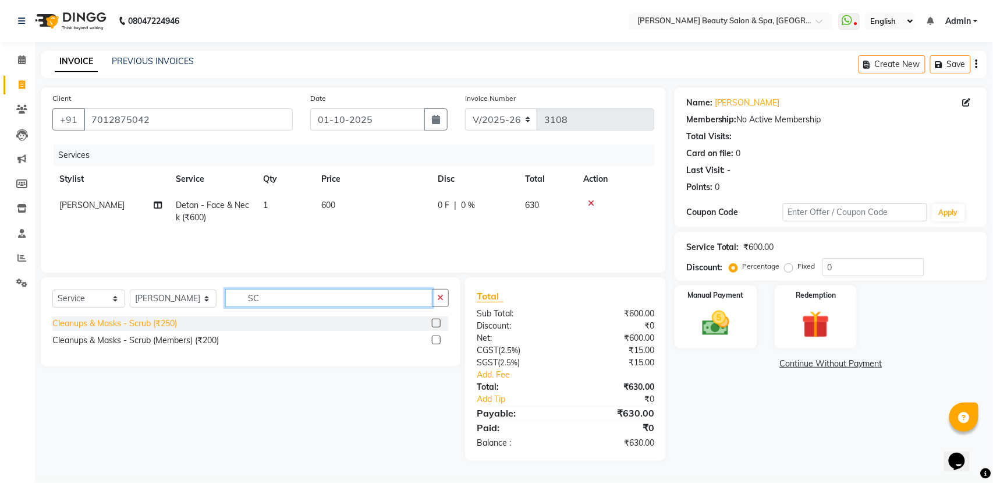
type input "SC"
click at [175, 327] on div "Cleanups & Masks - Scrub (₹250)" at bounding box center [114, 323] width 125 height 12
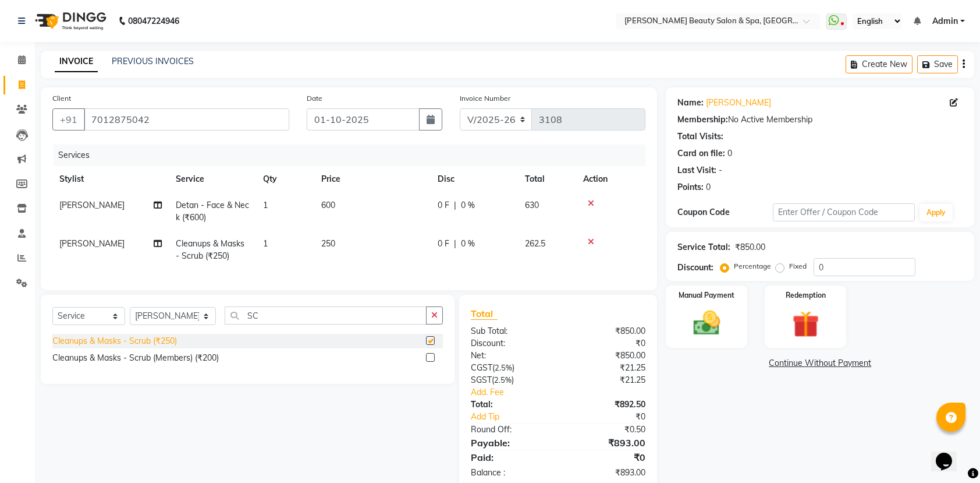
checkbox input "false"
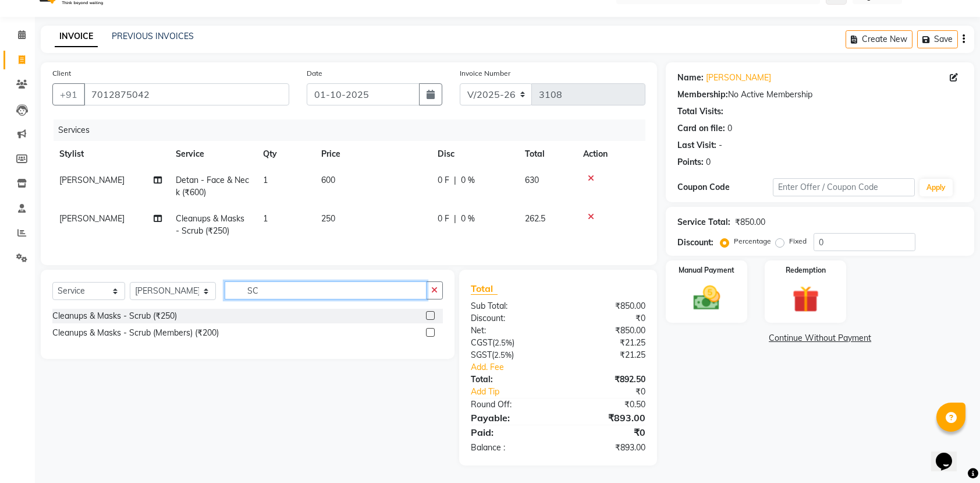
click at [368, 290] on input "SC" at bounding box center [326, 290] width 202 height 18
type input "S"
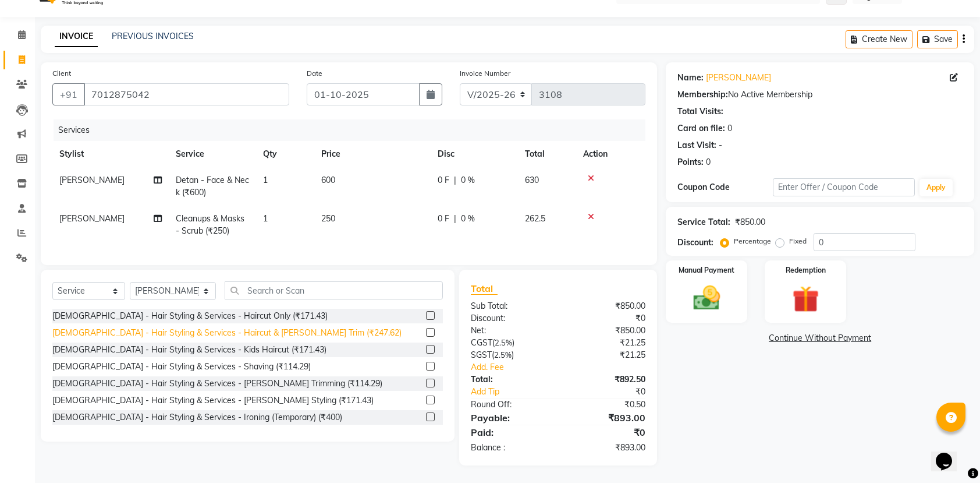
click at [234, 333] on div "Gents - Hair Styling & Services - Haircut & Beard Trim (₹247.62)" at bounding box center [226, 333] width 349 height 12
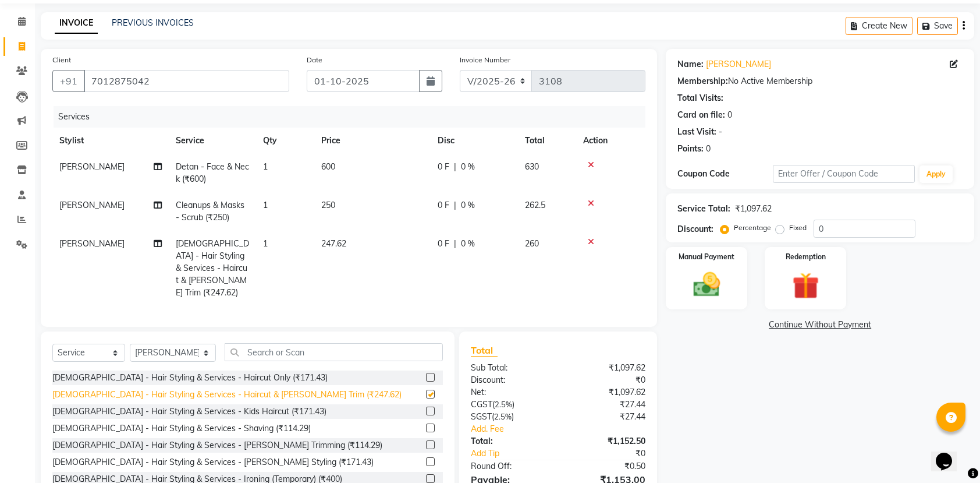
checkbox input "false"
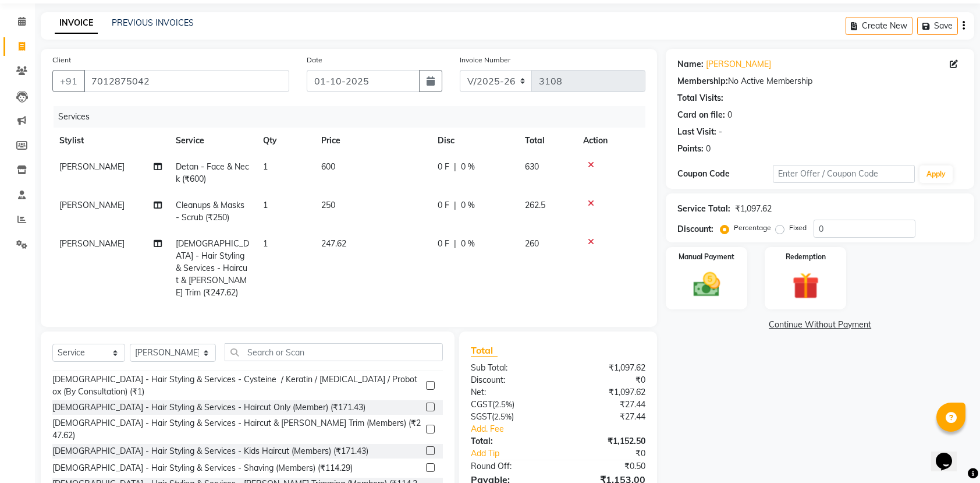
scroll to position [155, 0]
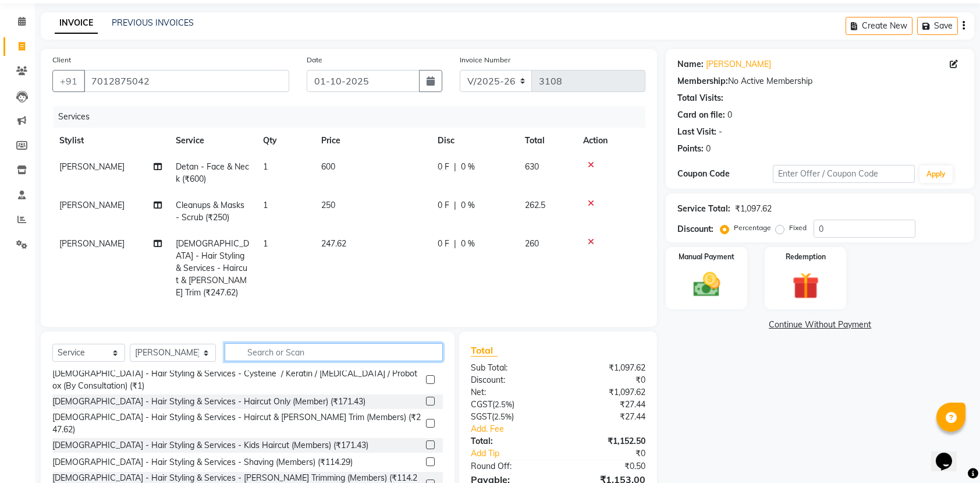
click at [292, 352] on input "text" at bounding box center [334, 352] width 218 height 18
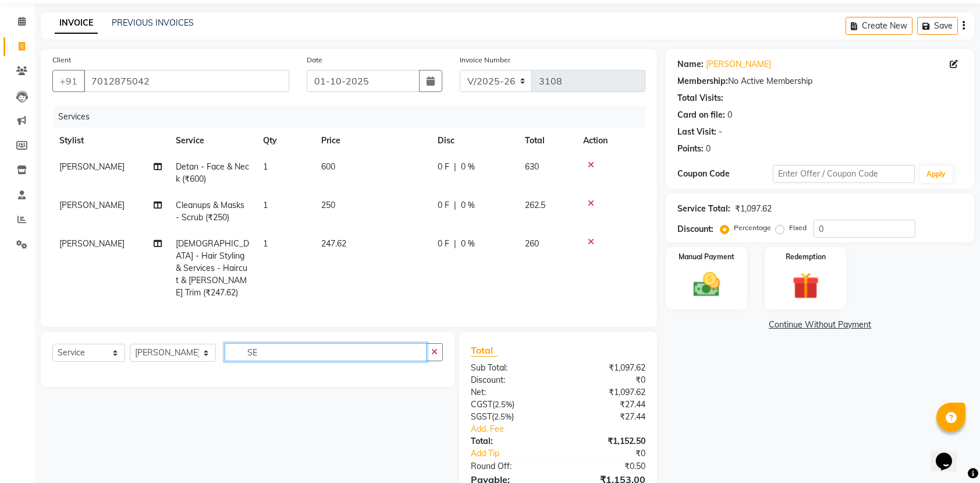
type input "S"
type input "W"
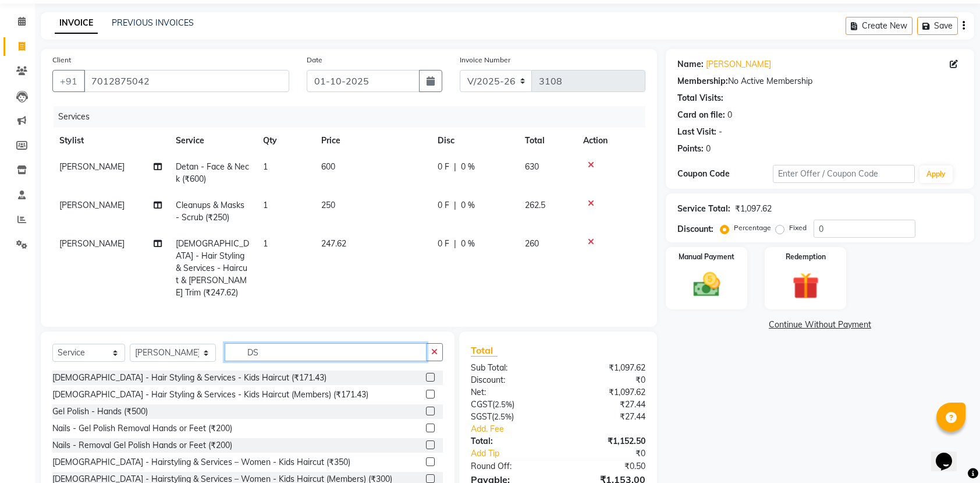
type input "D"
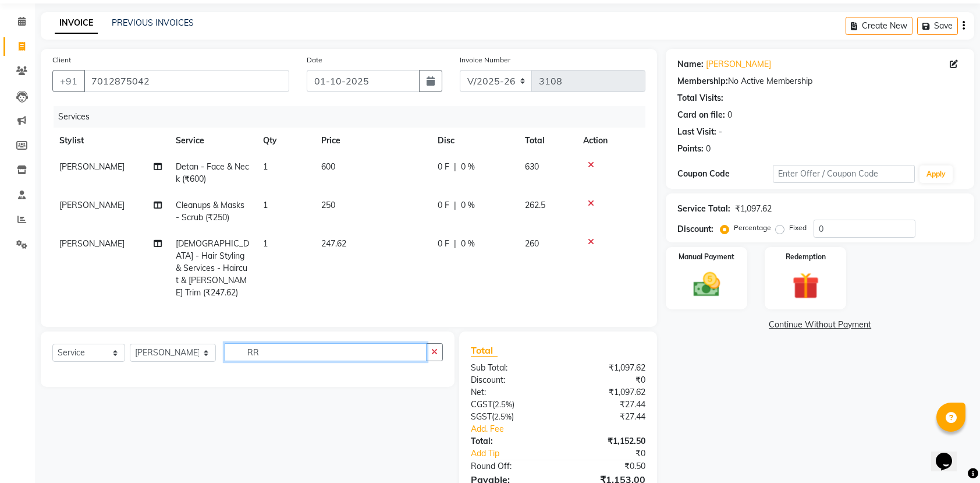
type input "R"
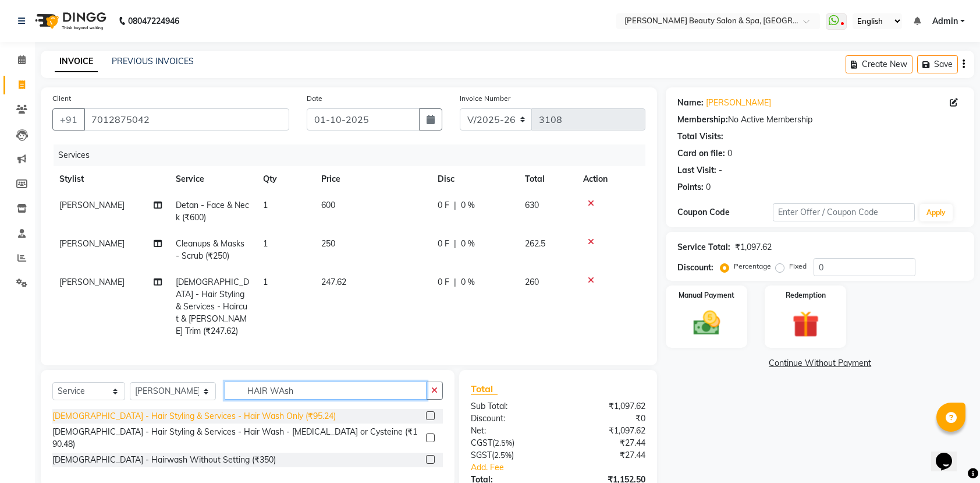
type input "HAIR WAsh"
click at [224, 420] on div "Gents - Hair Styling & Services - Hair Wash Only (₹95.24)" at bounding box center [194, 416] width 284 height 12
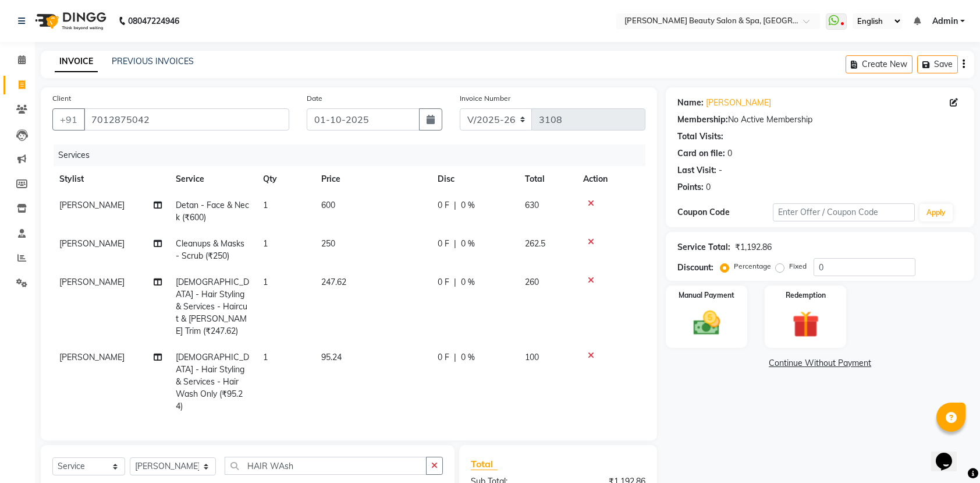
checkbox input "false"
click at [236, 124] on input "7012875042" at bounding box center [187, 119] width 206 height 22
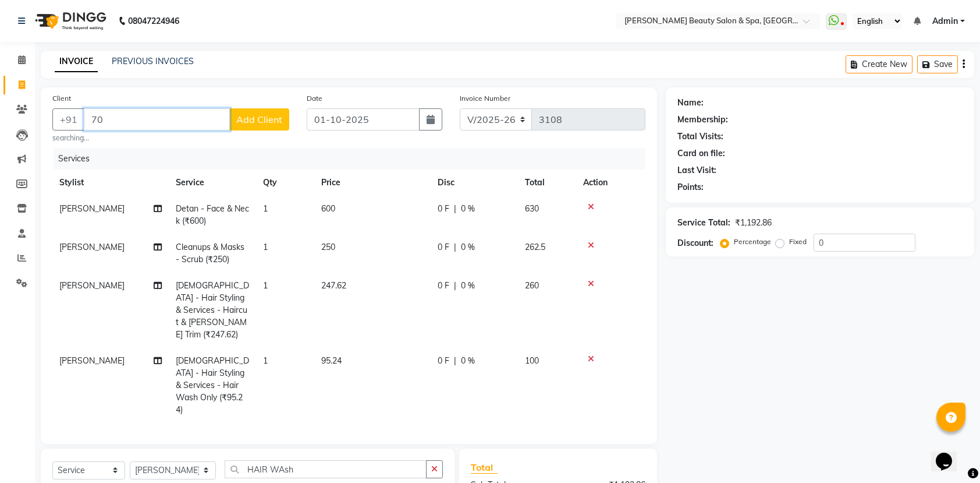
type input "7"
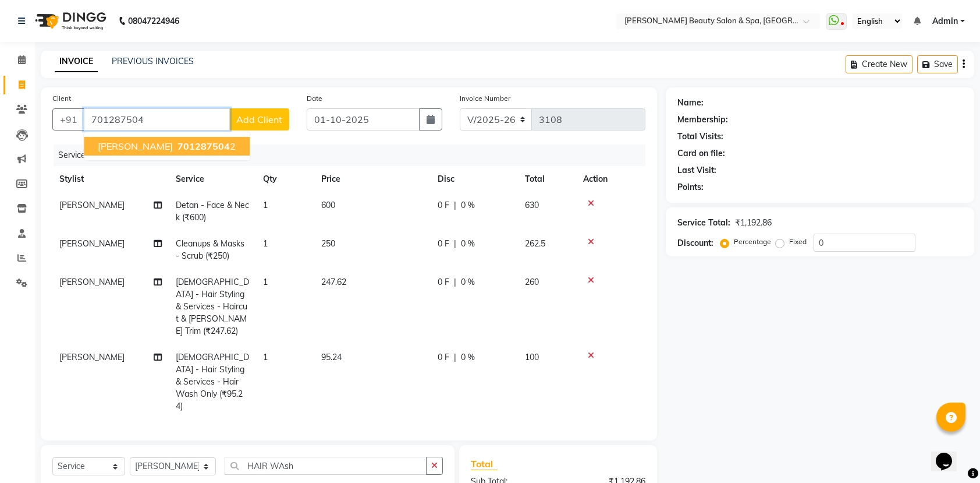
click at [201, 149] on span "701287504" at bounding box center [204, 146] width 52 height 12
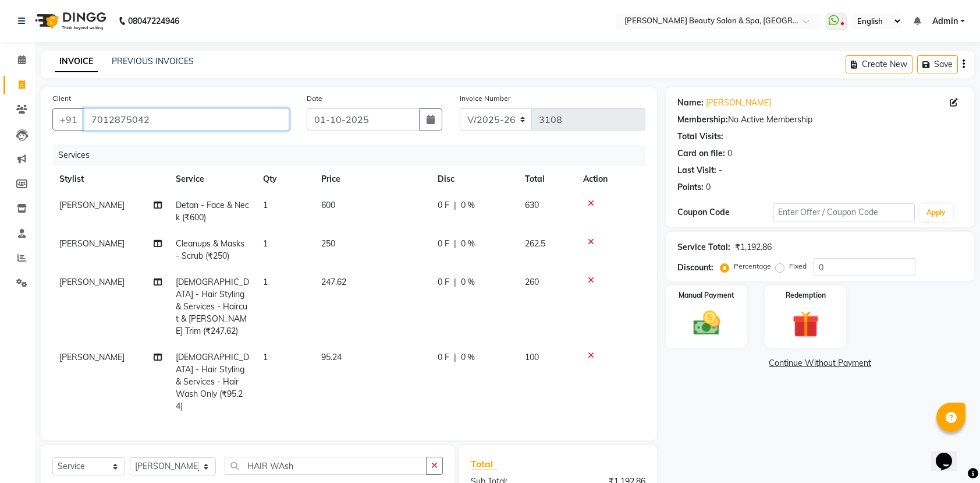
click at [219, 121] on input "7012875042" at bounding box center [187, 119] width 206 height 22
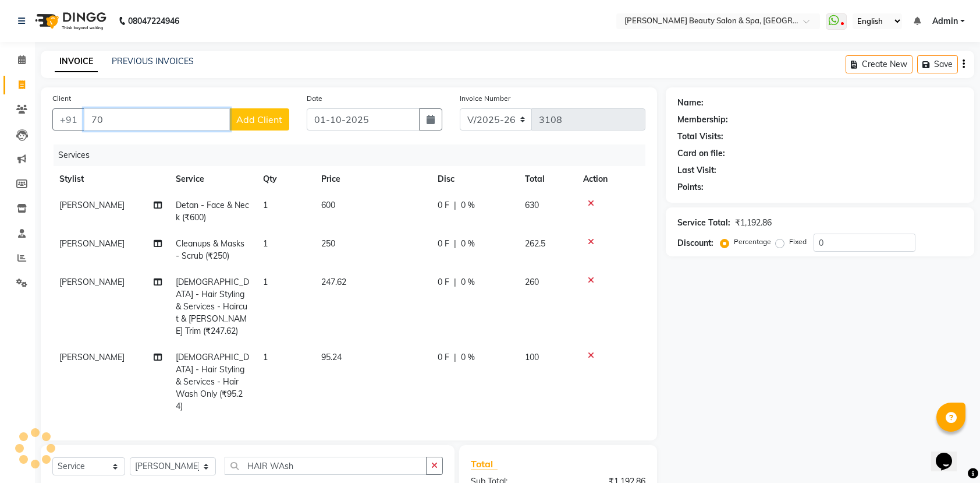
type input "7"
type input "7736639787"
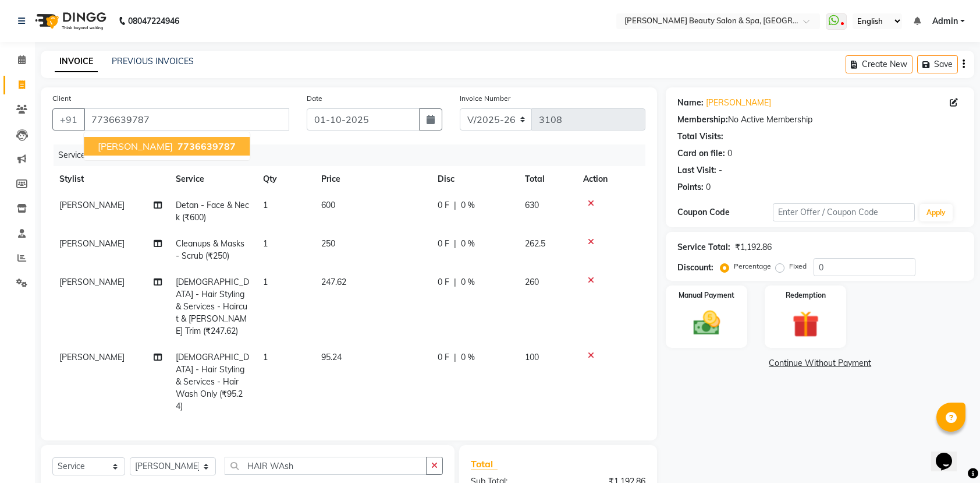
click at [226, 140] on span "7736639787" at bounding box center [207, 146] width 58 height 12
click at [785, 120] on div "Membership: No Active Membership" at bounding box center [820, 120] width 285 height 12
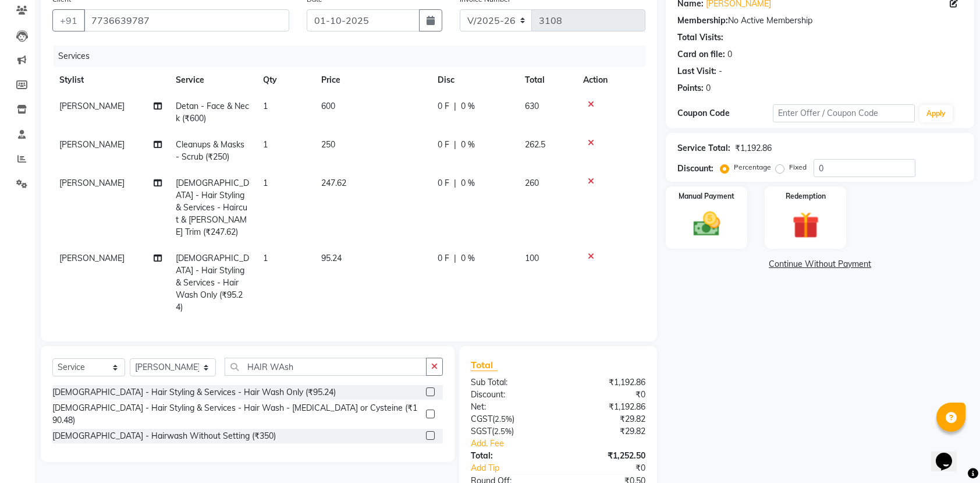
scroll to position [9, 0]
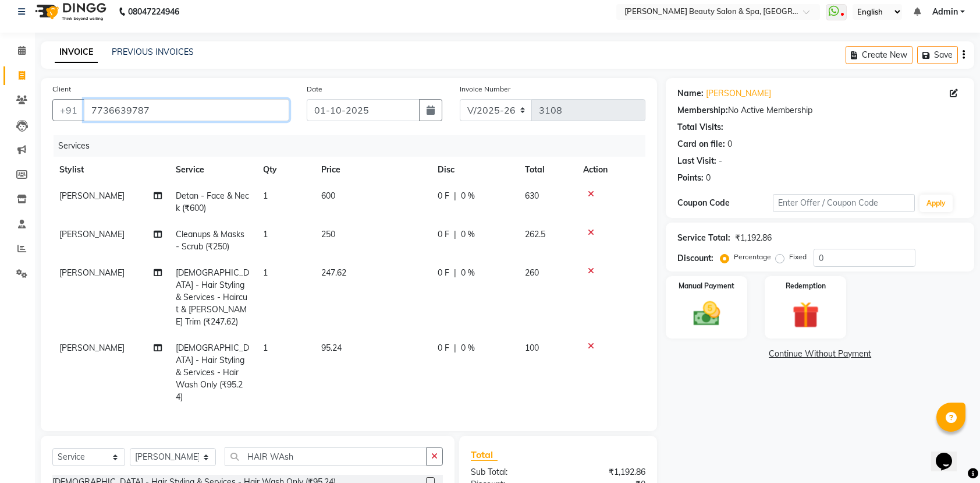
click at [192, 109] on input "7736639787" at bounding box center [187, 110] width 206 height 22
click at [721, 305] on img at bounding box center [706, 314] width 45 height 32
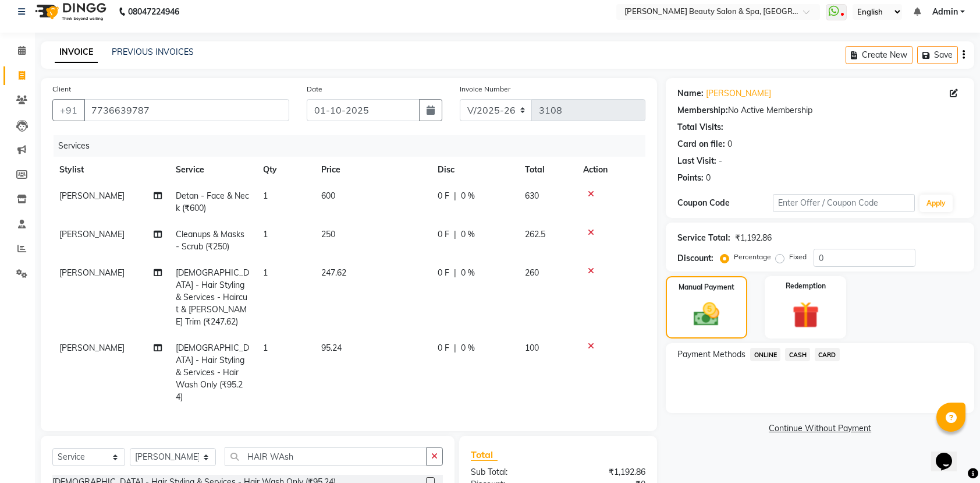
click at [769, 355] on span "ONLINE" at bounding box center [765, 354] width 30 height 13
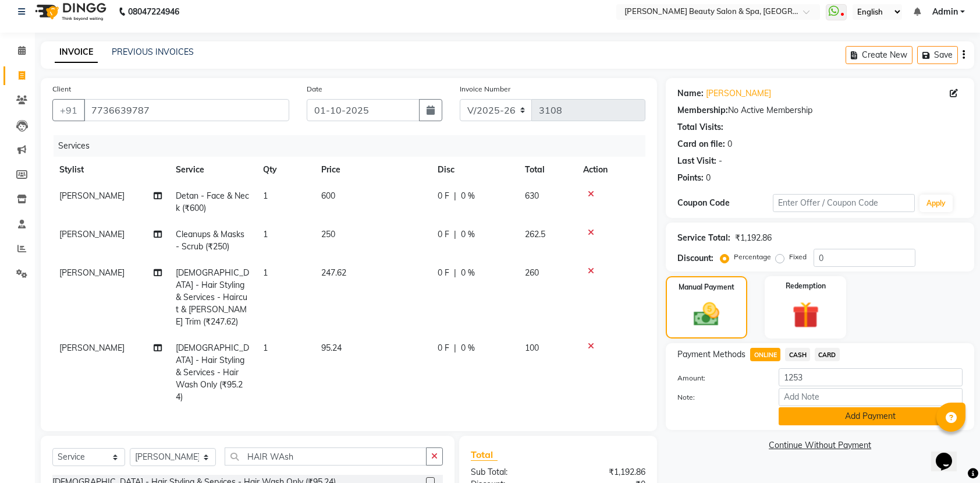
click at [820, 420] on button "Add Payment" at bounding box center [871, 416] width 184 height 18
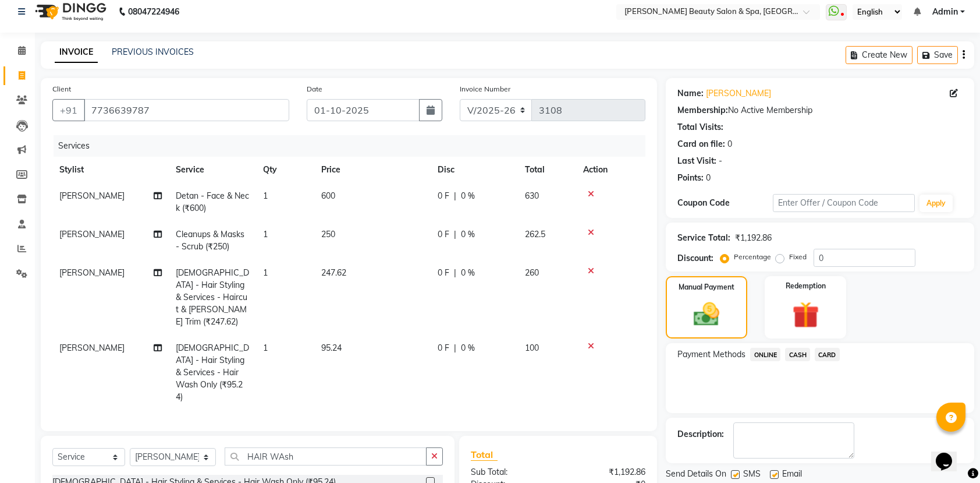
click at [771, 352] on span "ONLINE" at bounding box center [765, 354] width 30 height 13
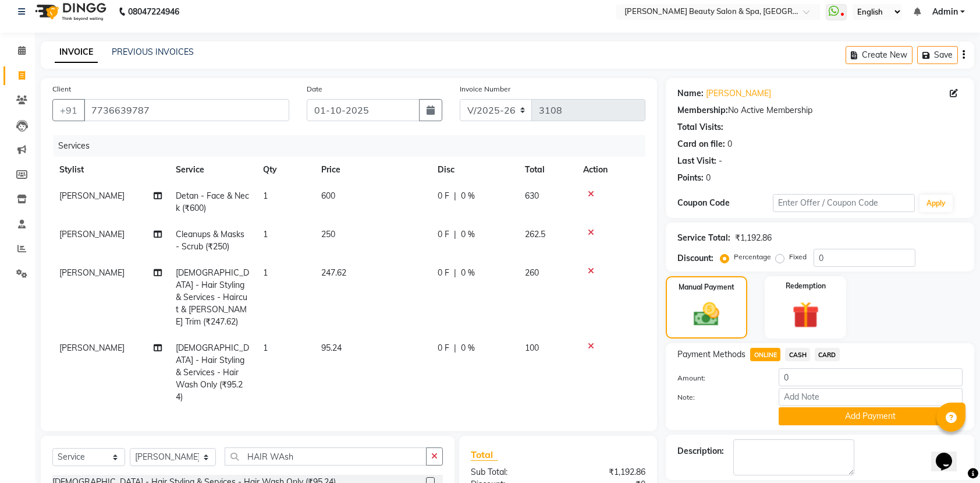
click at [827, 416] on button "Add Payment" at bounding box center [871, 416] width 184 height 18
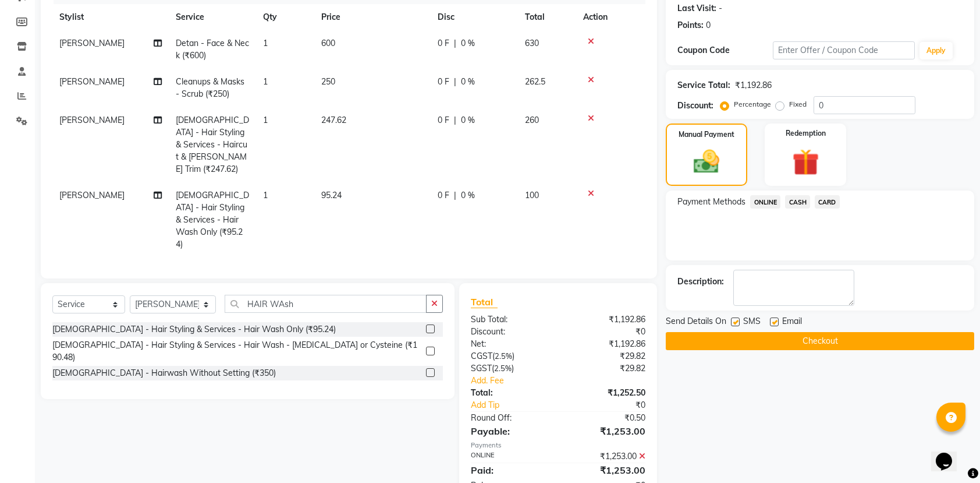
scroll to position [164, 0]
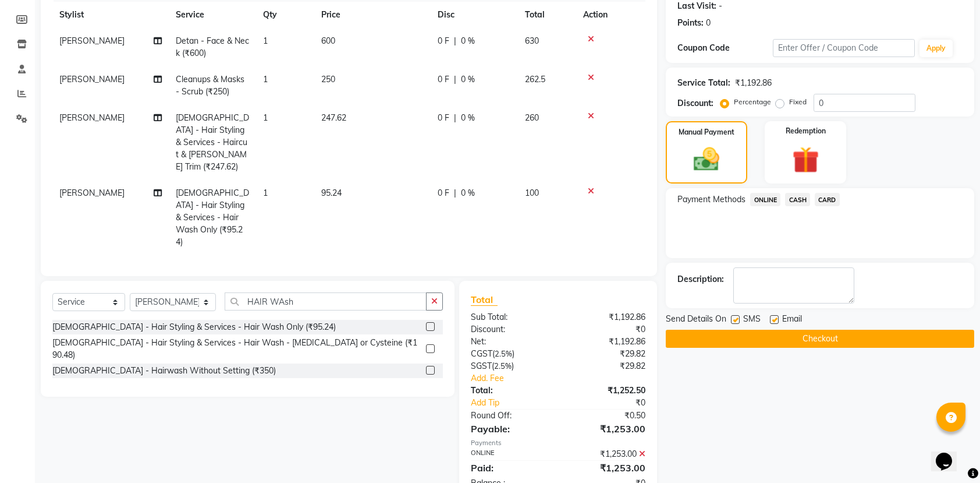
click at [743, 331] on button "Checkout" at bounding box center [820, 339] width 309 height 18
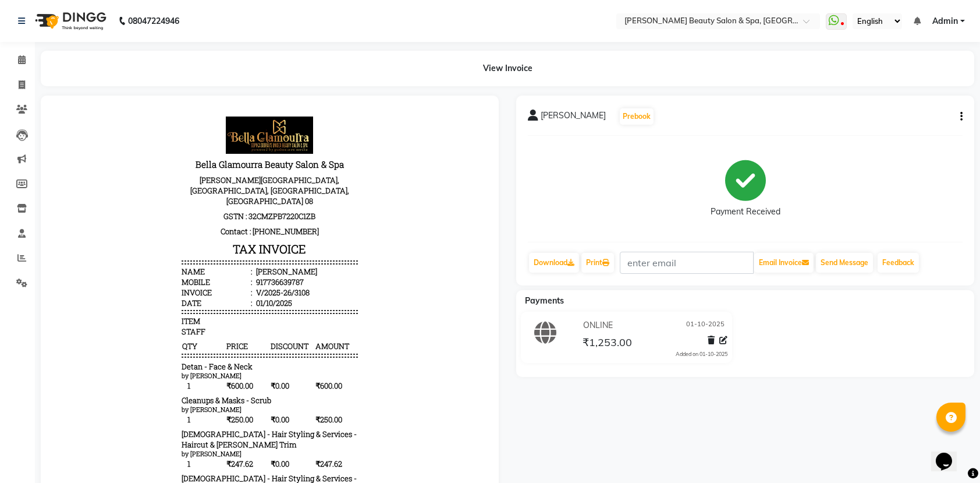
scroll to position [185, 0]
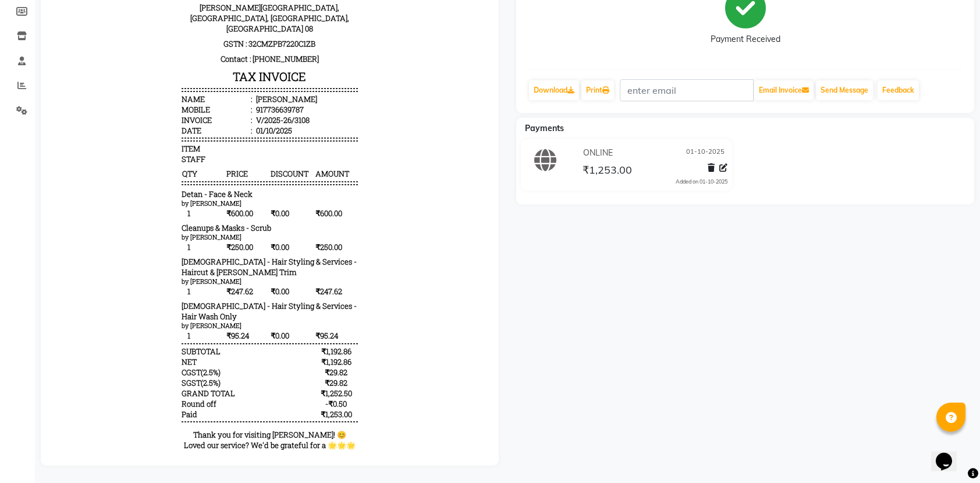
select select "service"
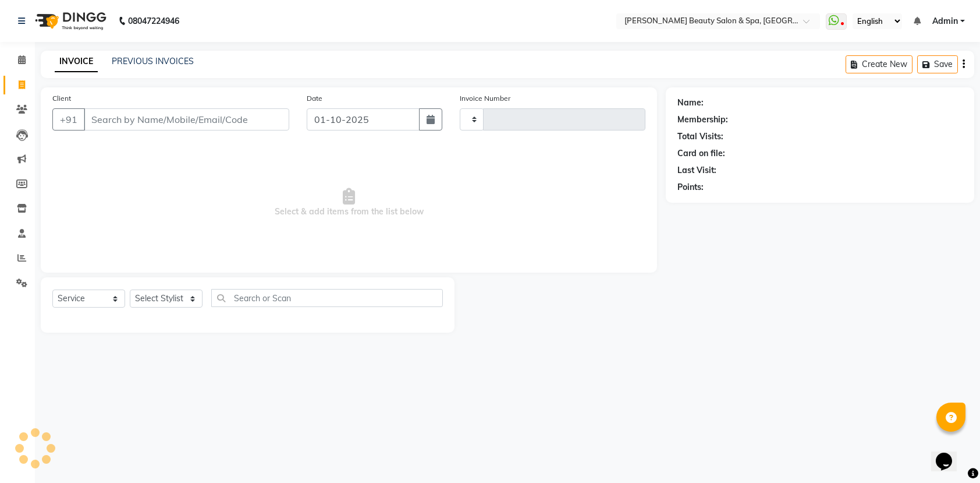
type input "3109"
select select "7524"
click at [210, 122] on input "Client" at bounding box center [188, 119] width 209 height 22
type input "9497318186"
click at [256, 105] on div "Client +91 9497318186 Add Client" at bounding box center [173, 116] width 258 height 48
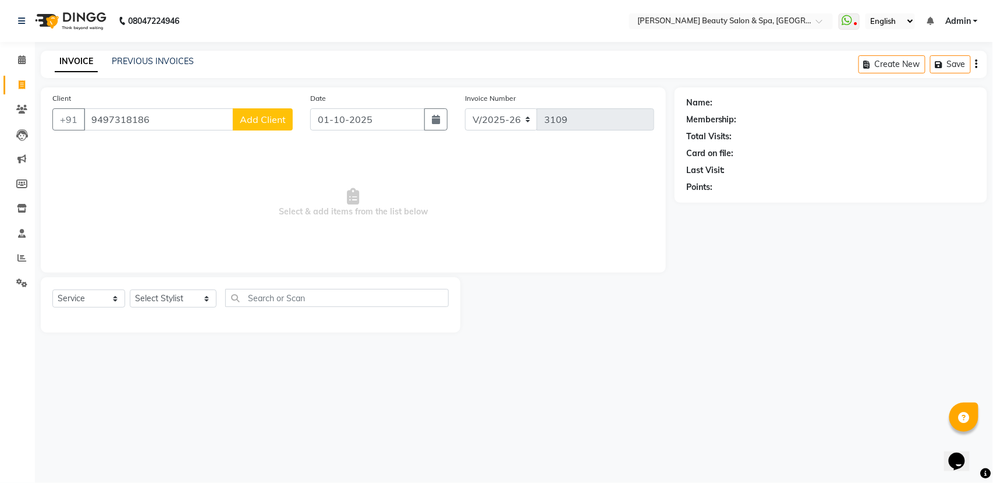
click at [248, 117] on span "Add Client" at bounding box center [263, 120] width 46 height 12
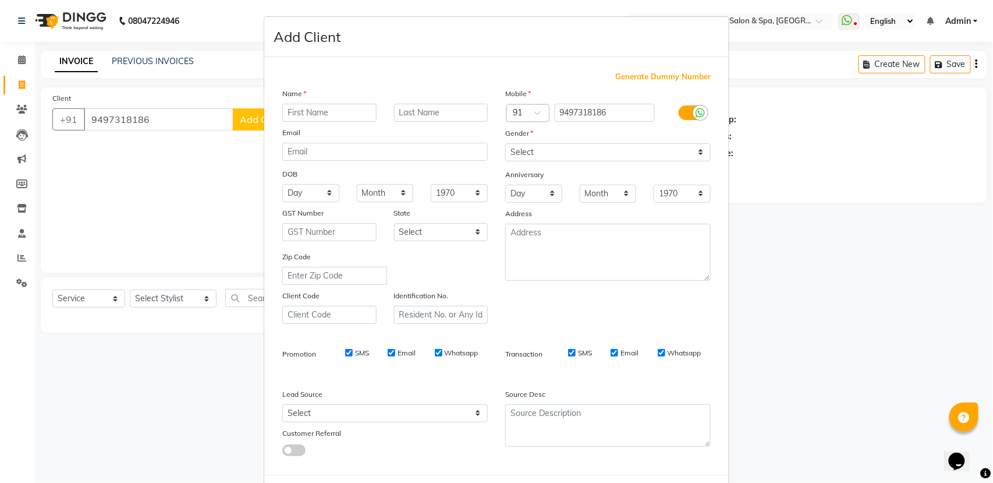
click at [522, 140] on div "Gender" at bounding box center [515, 135] width 37 height 16
click at [520, 152] on select "Select Male Female Other Prefer Not To Say" at bounding box center [608, 152] width 206 height 18
select select "male"
click at [505, 143] on select "Select Male Female Other Prefer Not To Say" at bounding box center [608, 152] width 206 height 18
click at [296, 119] on input "text" at bounding box center [329, 113] width 94 height 18
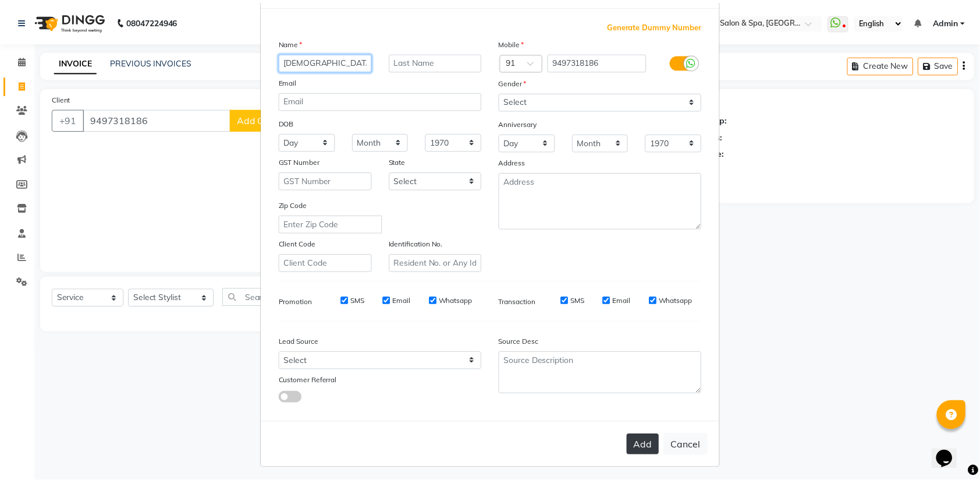
scroll to position [52, 0]
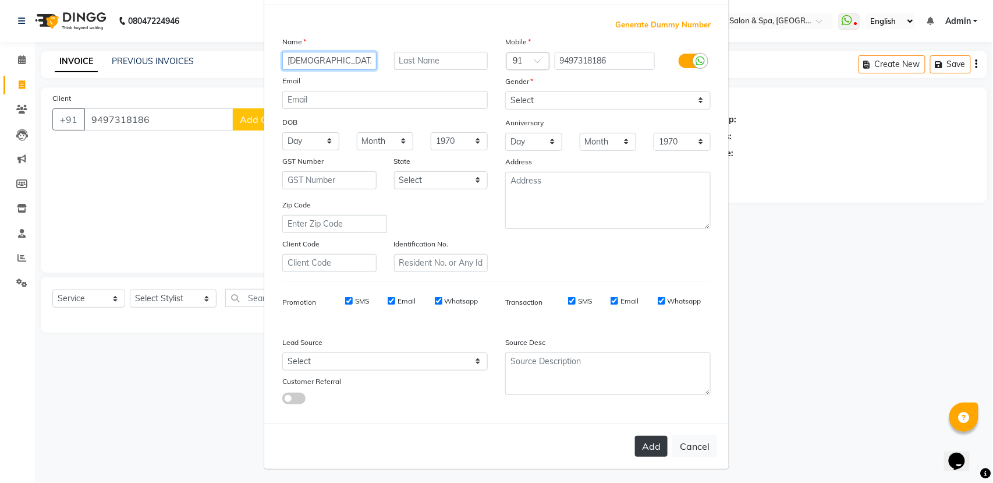
type input "[DEMOGRAPHIC_DATA]"
click at [650, 436] on button "Add" at bounding box center [651, 446] width 33 height 21
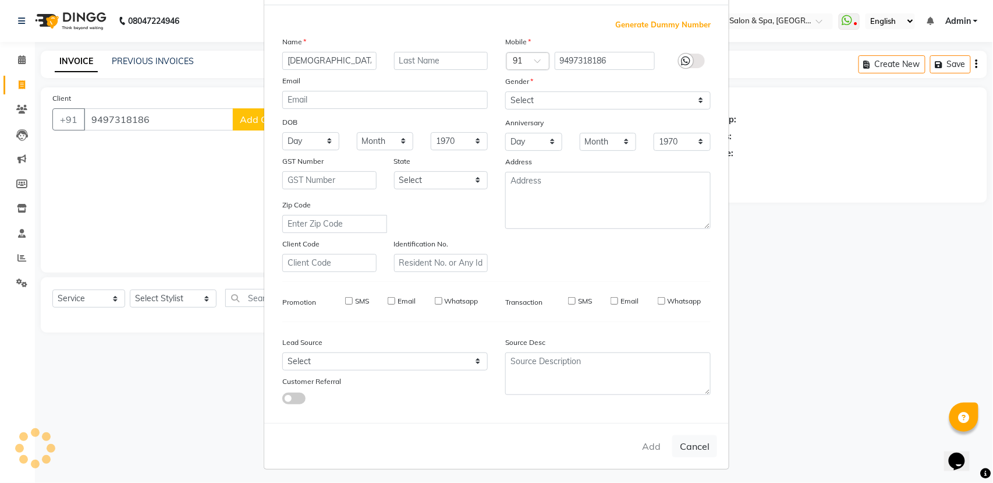
select select
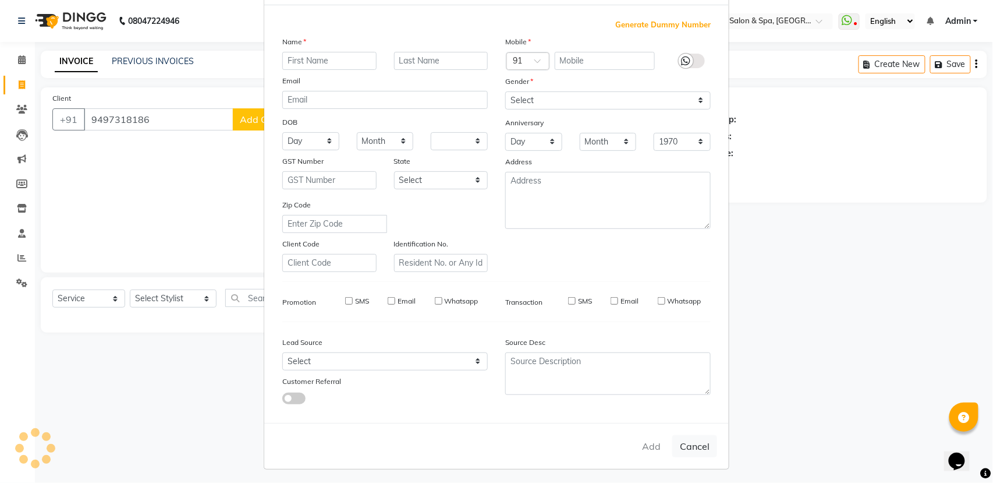
select select
checkbox input "false"
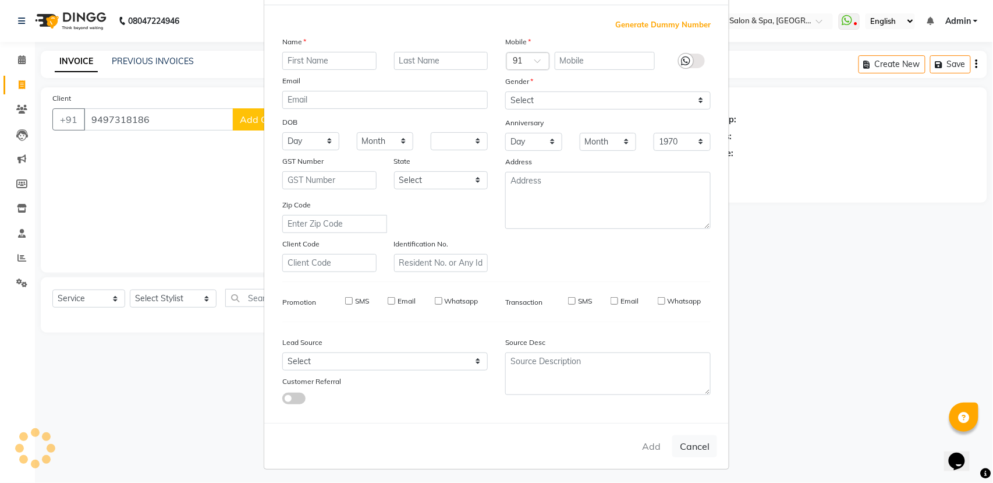
checkbox input "false"
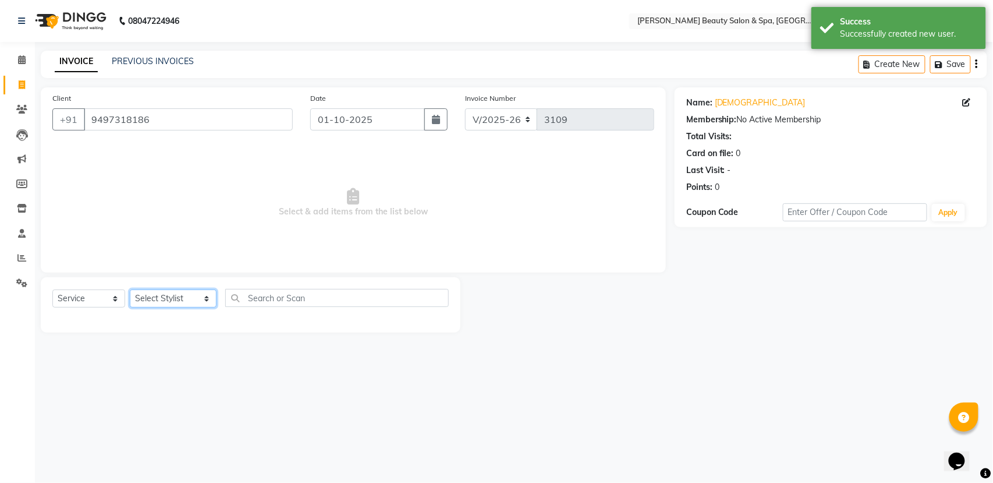
click at [178, 296] on select "Select Stylist Admin Azeem Zameer Bhumika Tamang Gopika Sooraj Meena Chethri Mi…" at bounding box center [173, 298] width 87 height 18
select select "83646"
click at [130, 289] on select "Select Stylist Admin Azeem Zameer Bhumika Tamang Gopika Sooraj Meena Chethri Mi…" at bounding box center [173, 298] width 87 height 18
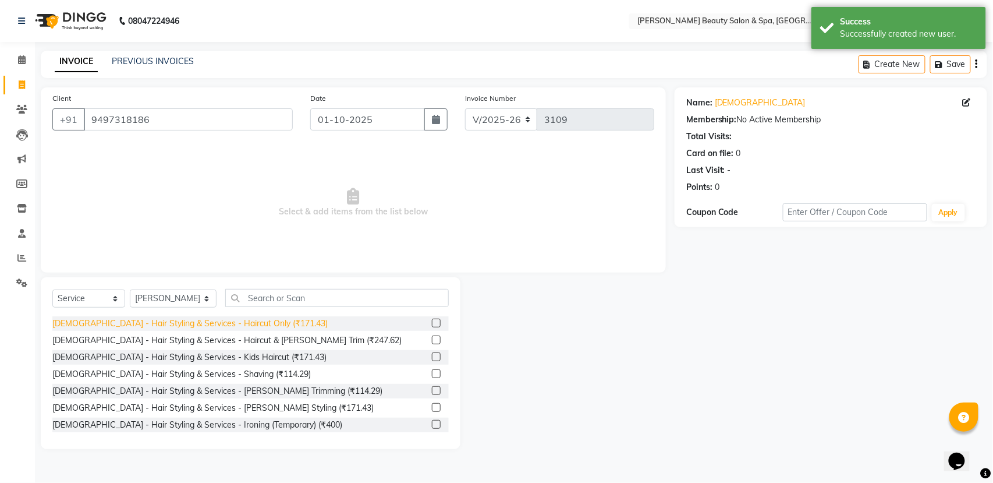
click at [254, 322] on div "Gents - Hair Styling & Services - Haircut Only (₹171.43)" at bounding box center [189, 323] width 275 height 12
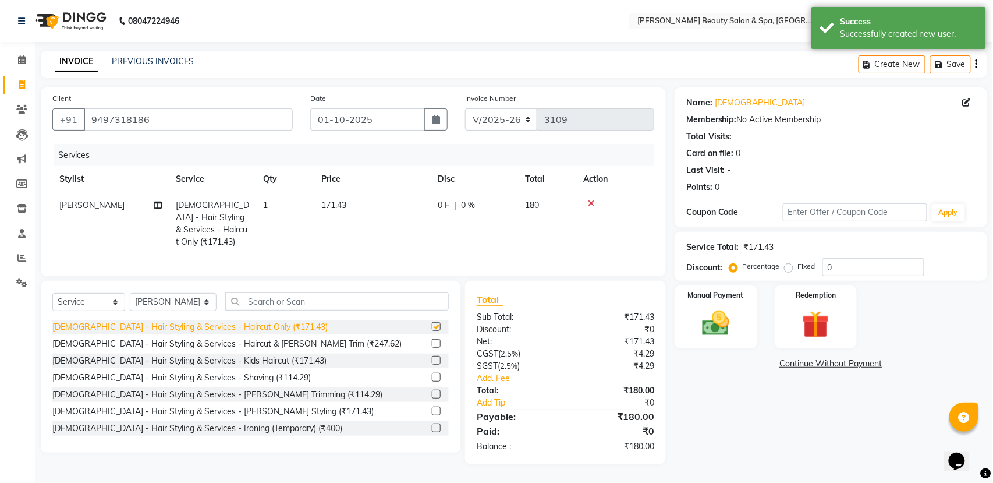
checkbox input "false"
click at [706, 337] on img at bounding box center [716, 323] width 46 height 33
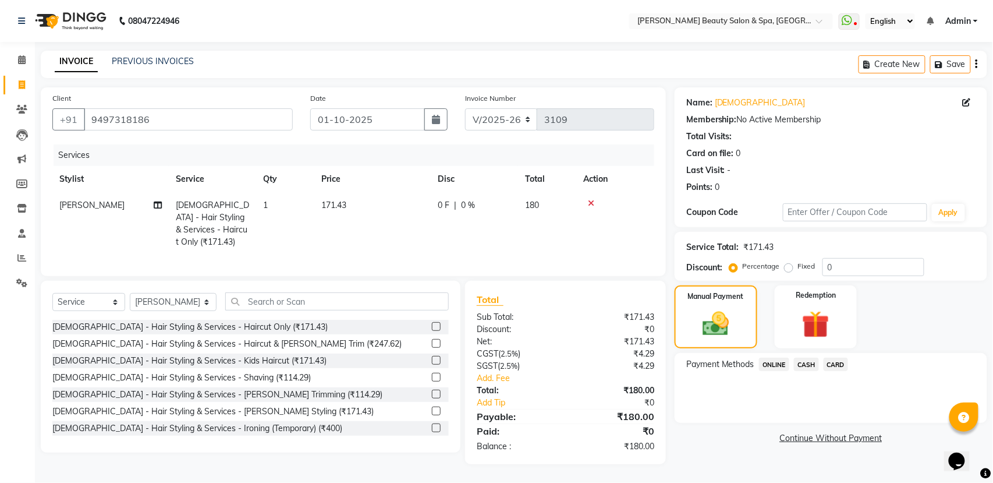
click at [781, 361] on span "ONLINE" at bounding box center [774, 363] width 30 height 13
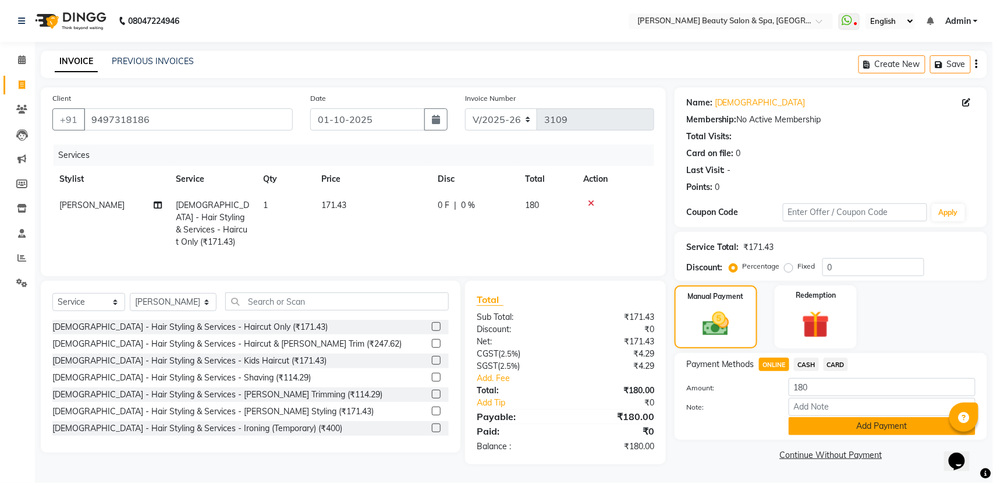
click at [818, 422] on button "Add Payment" at bounding box center [882, 426] width 187 height 18
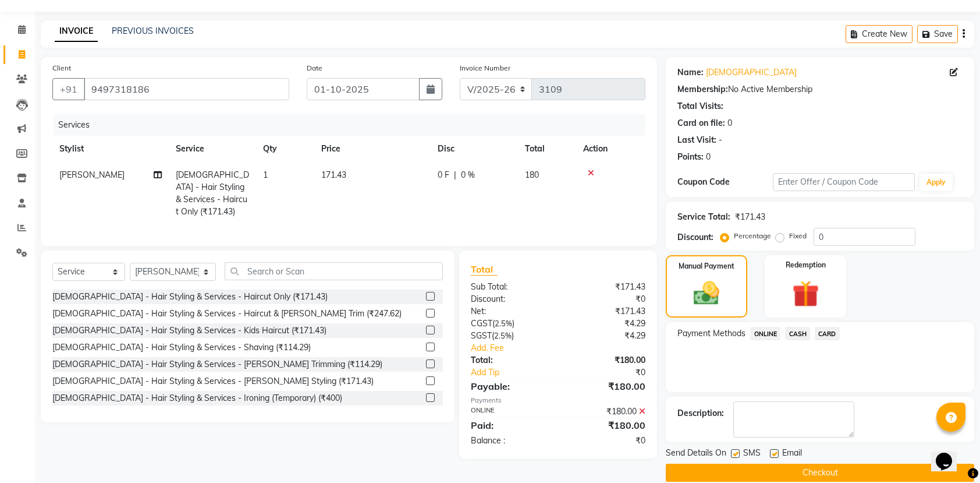
scroll to position [47, 0]
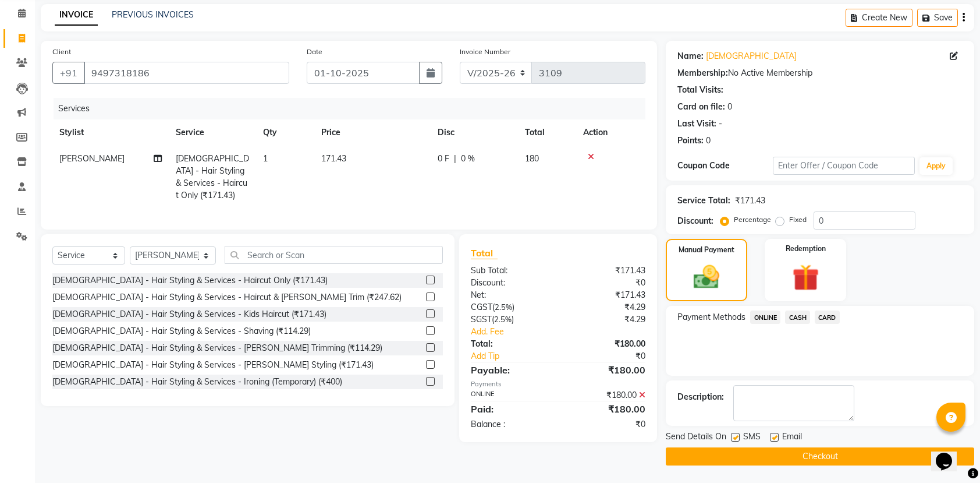
click at [771, 447] on button "Checkout" at bounding box center [820, 456] width 309 height 18
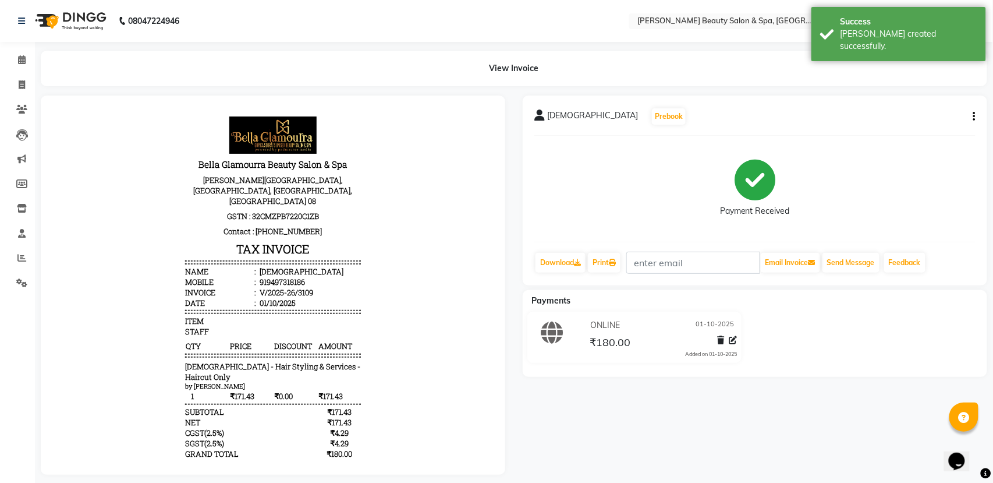
select select "service"
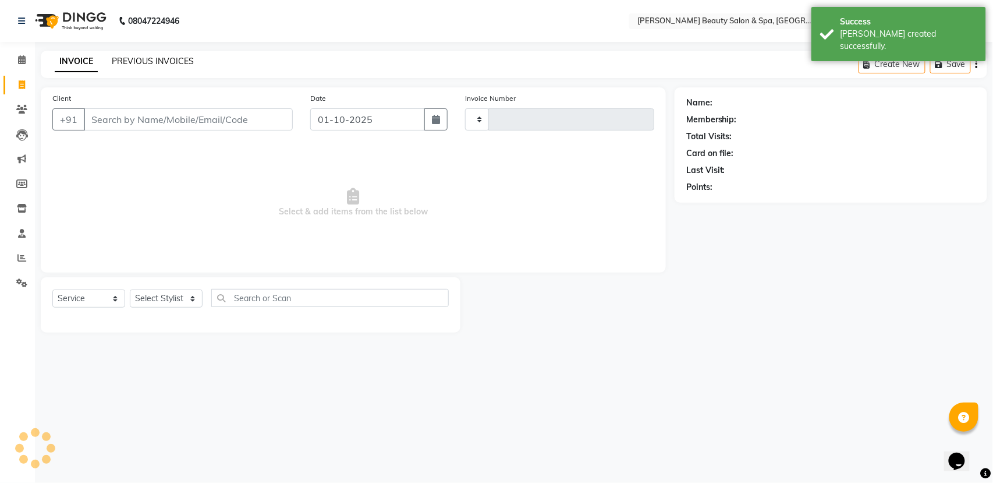
type input "3110"
select select "7524"
click at [192, 122] on input "Client" at bounding box center [188, 119] width 209 height 22
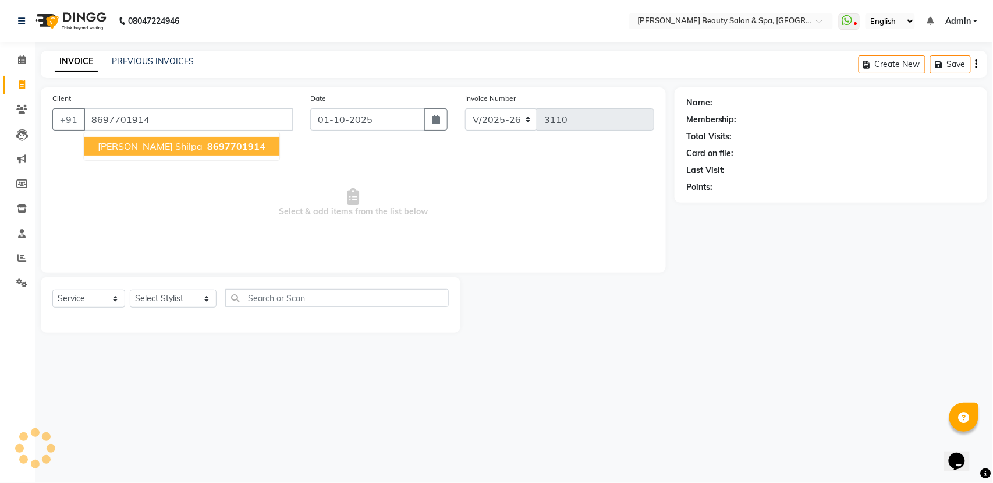
type input "8697701914"
click at [136, 147] on span "Vysakh Shilpa" at bounding box center [150, 146] width 105 height 12
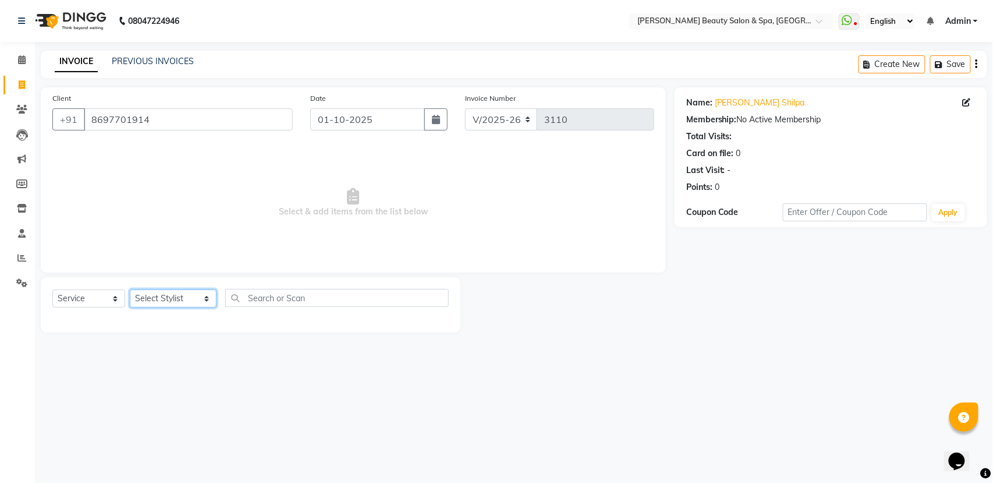
click at [183, 293] on select "Select Stylist Admin Azeem Zameer Bhumika Tamang Gopika Sooraj Meena Chethri Mi…" at bounding box center [173, 298] width 87 height 18
select select "83646"
click at [130, 289] on select "Select Stylist Admin Azeem Zameer Bhumika Tamang Gopika Sooraj Meena Chethri Mi…" at bounding box center [173, 298] width 87 height 18
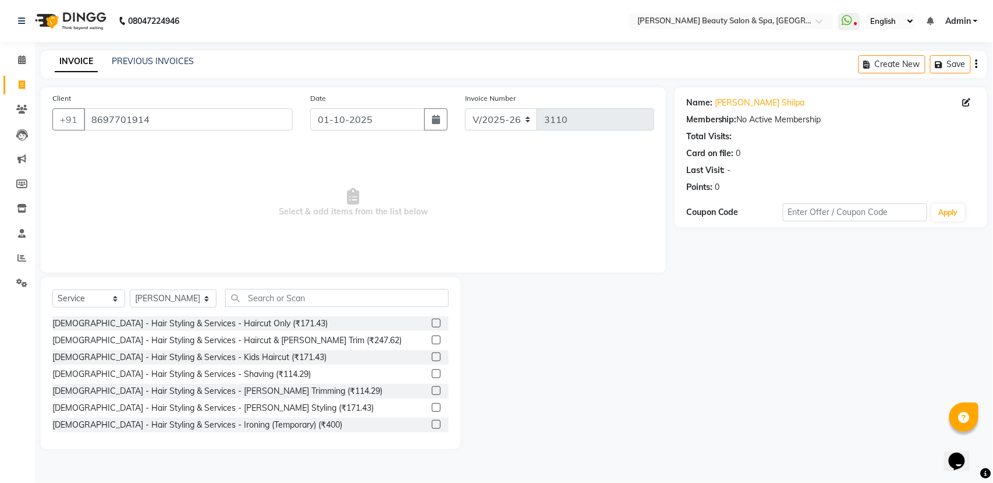
click at [217, 380] on div "Gents - Hair Styling & Services - Shaving (₹114.29)" at bounding box center [250, 374] width 396 height 15
click at [217, 376] on div "Gents - Hair Styling & Services - Shaving (₹114.29)" at bounding box center [181, 374] width 259 height 12
checkbox input "false"
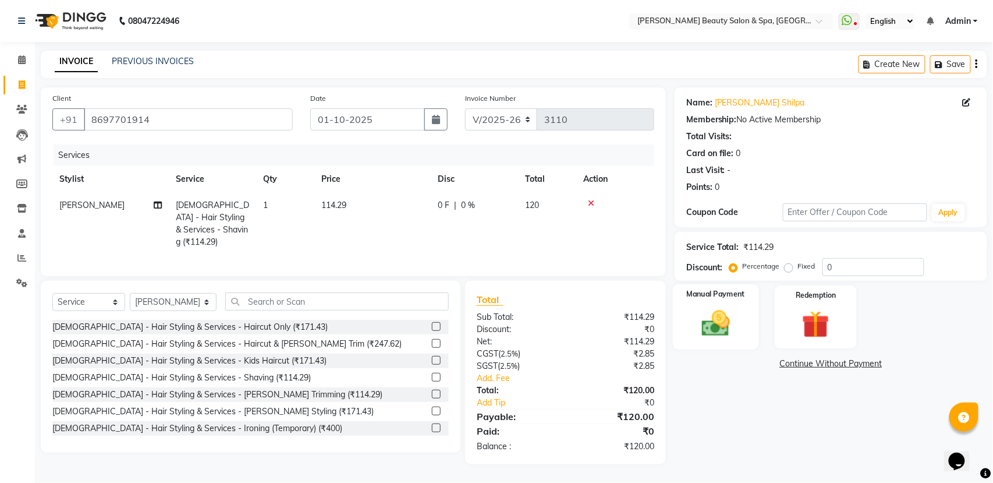
click at [710, 319] on img at bounding box center [716, 323] width 46 height 33
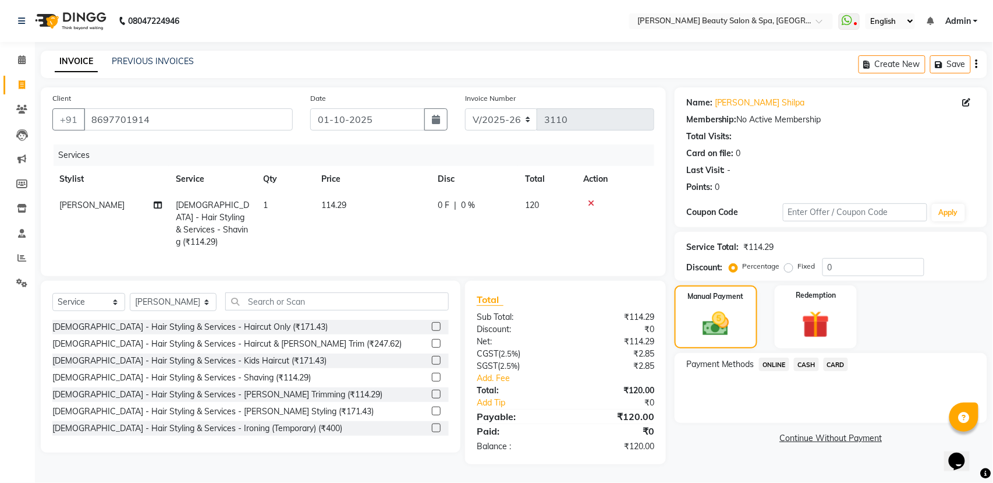
click at [834, 362] on span "CARD" at bounding box center [836, 363] width 25 height 13
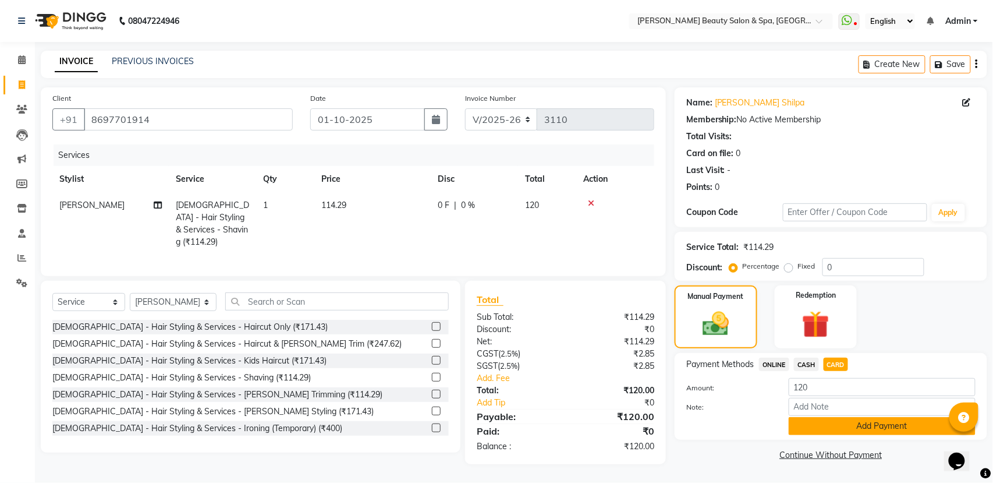
click at [855, 432] on button "Add Payment" at bounding box center [882, 426] width 187 height 18
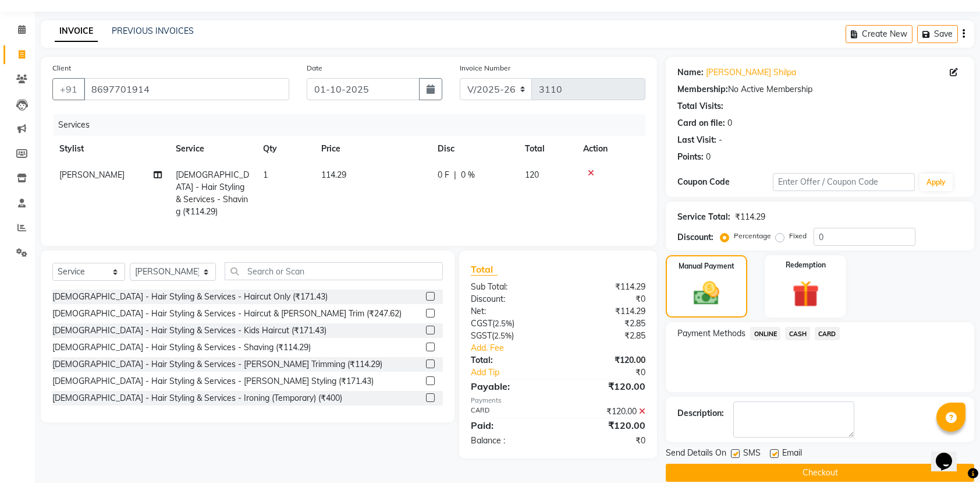
scroll to position [47, 0]
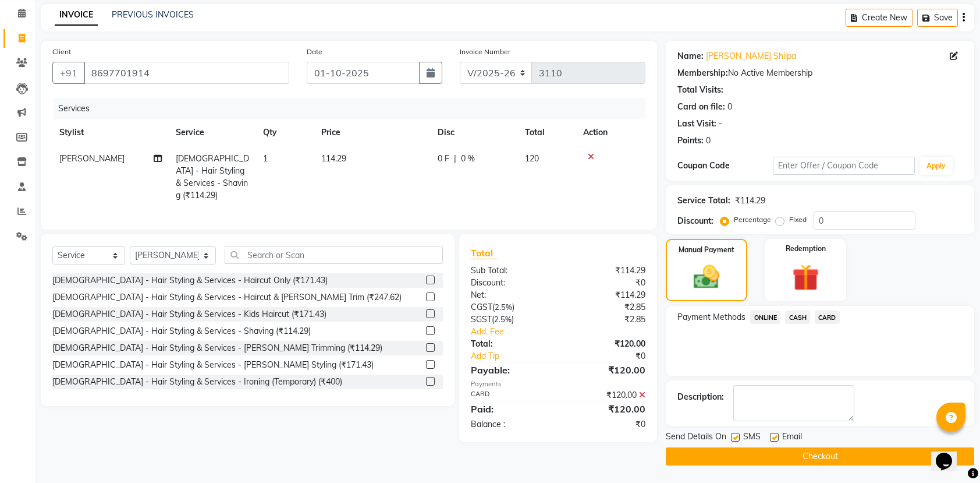
click at [811, 452] on button "Checkout" at bounding box center [820, 456] width 309 height 18
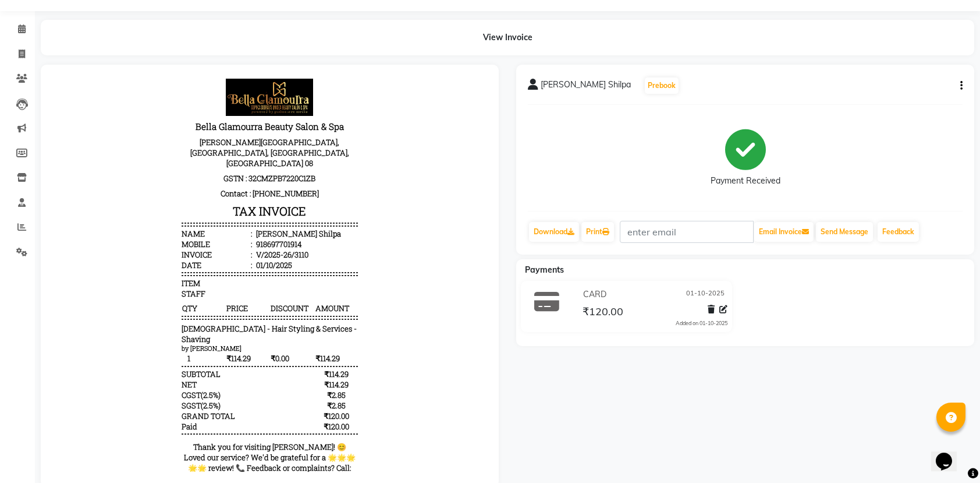
scroll to position [9, 0]
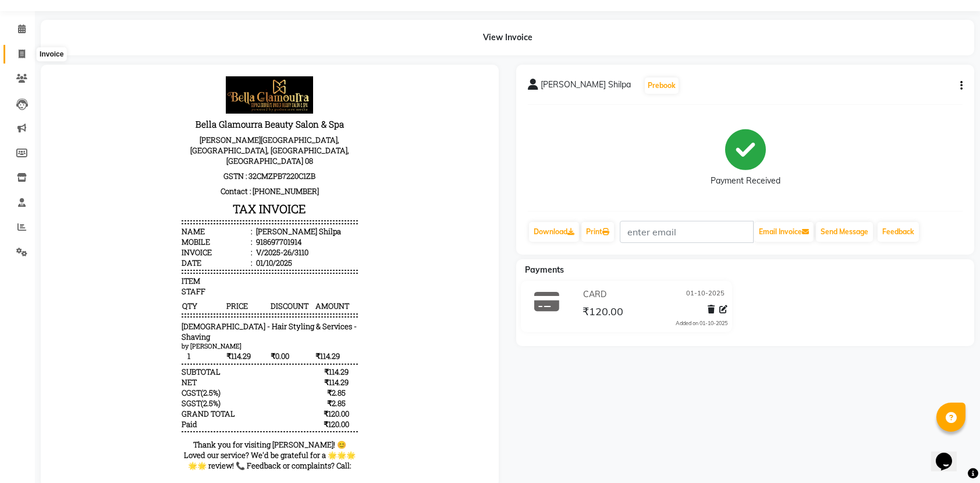
click at [12, 49] on span at bounding box center [22, 54] width 20 height 13
select select "service"
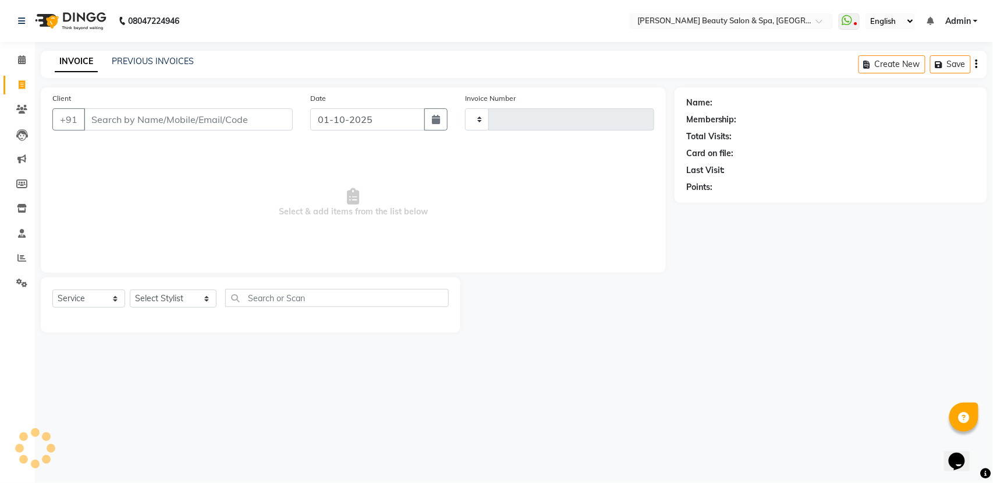
click at [142, 51] on div "INVOICE PREVIOUS INVOICES Create New Save" at bounding box center [514, 64] width 947 height 27
click at [144, 59] on link "PREVIOUS INVOICES" at bounding box center [153, 61] width 82 height 10
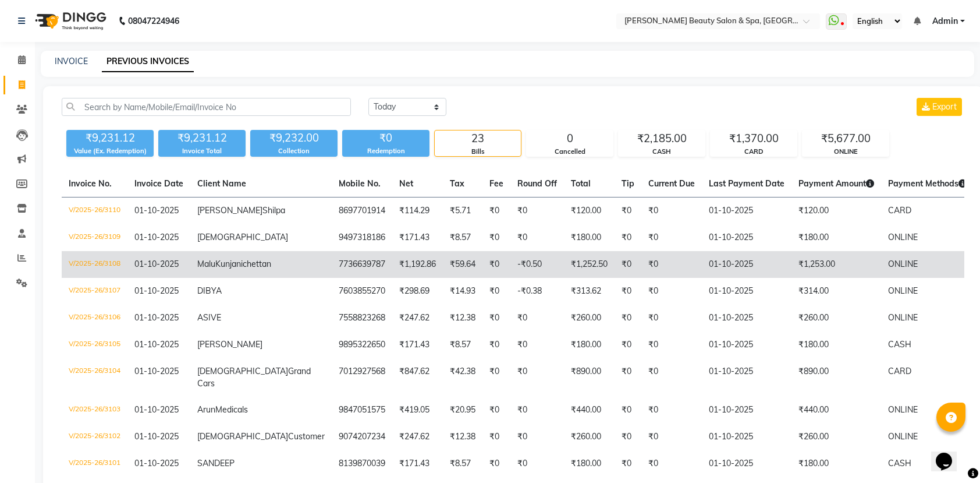
click at [443, 264] on td "₹59.64" at bounding box center [463, 264] width 40 height 27
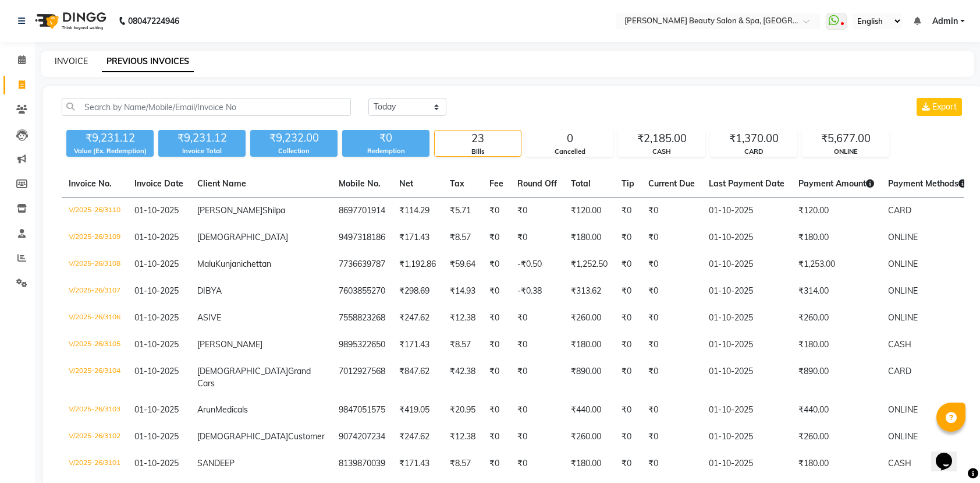
click at [78, 59] on link "INVOICE" at bounding box center [71, 61] width 33 height 10
select select "service"
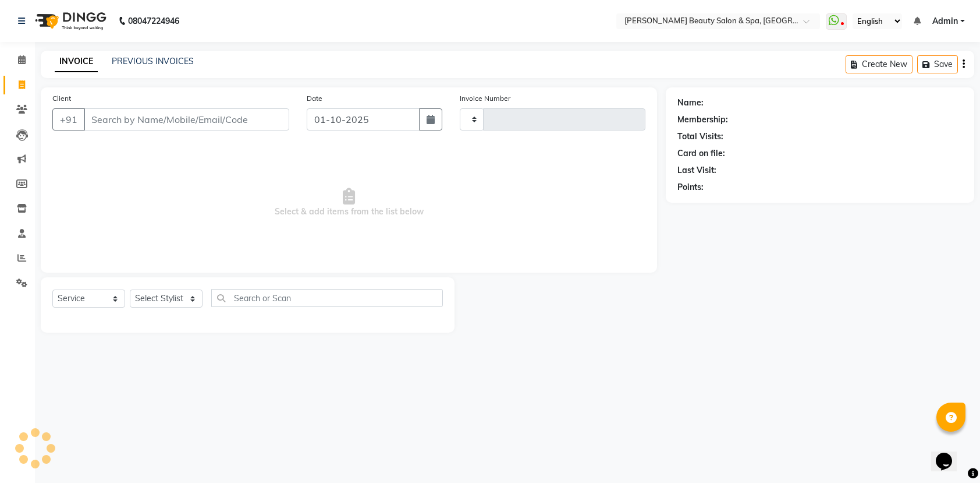
type input "3111"
select select "7524"
click at [210, 113] on input "Client" at bounding box center [188, 119] width 209 height 22
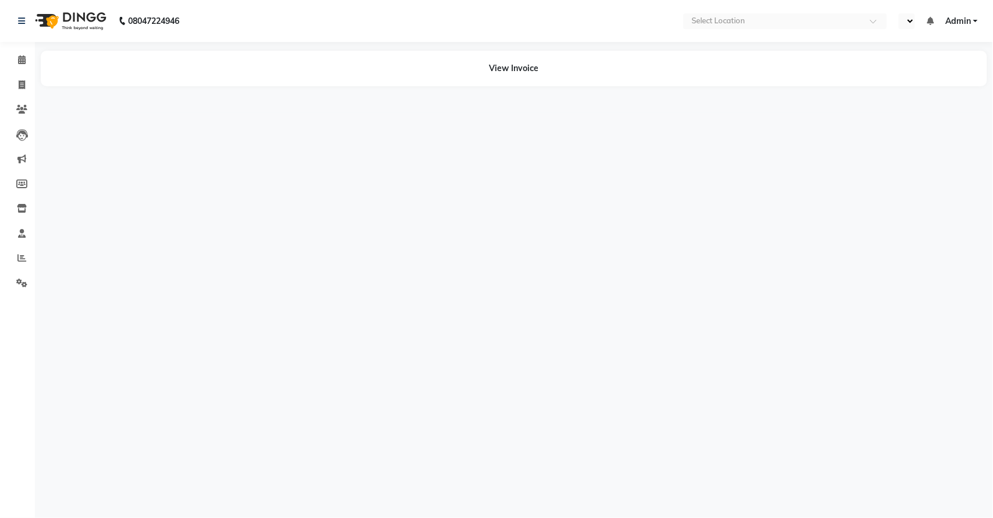
select select "en"
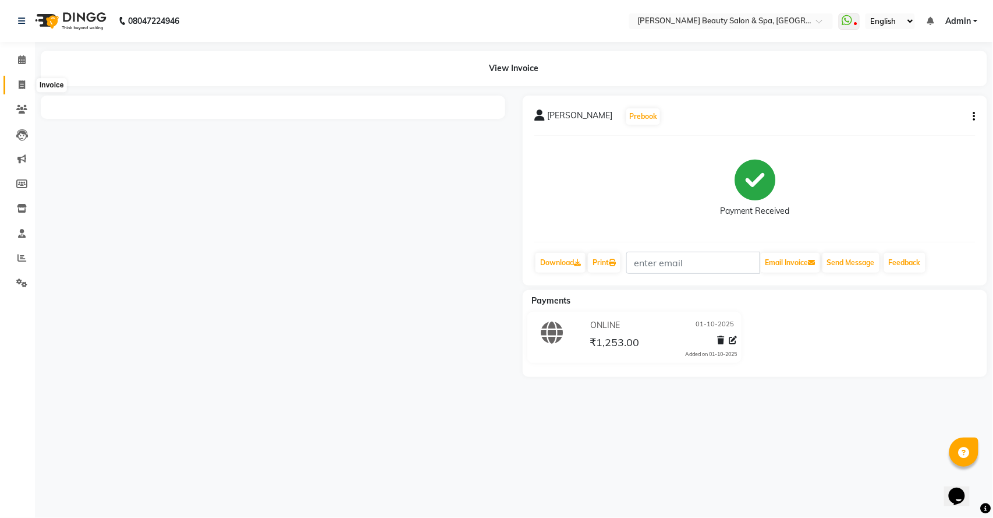
click at [24, 86] on icon at bounding box center [22, 84] width 6 height 9
select select "service"
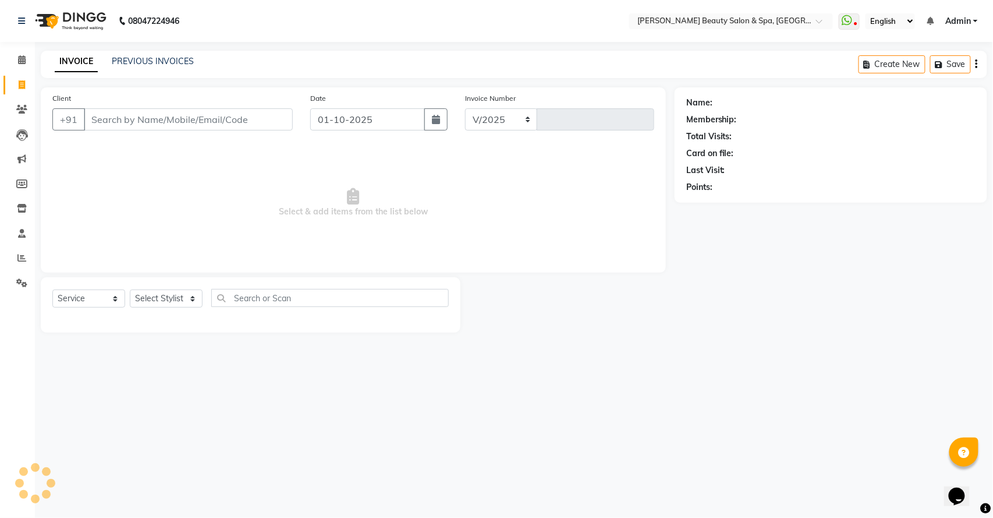
select select "7524"
type input "3111"
click at [178, 121] on input "Client" at bounding box center [188, 119] width 209 height 22
click at [164, 61] on link "PREVIOUS INVOICES" at bounding box center [153, 61] width 82 height 10
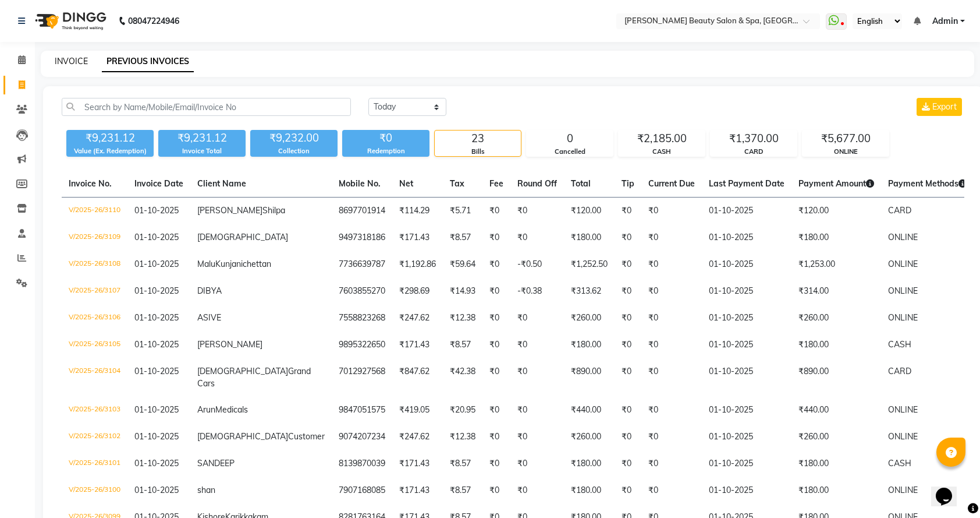
click at [66, 59] on link "INVOICE" at bounding box center [71, 61] width 33 height 10
select select "service"
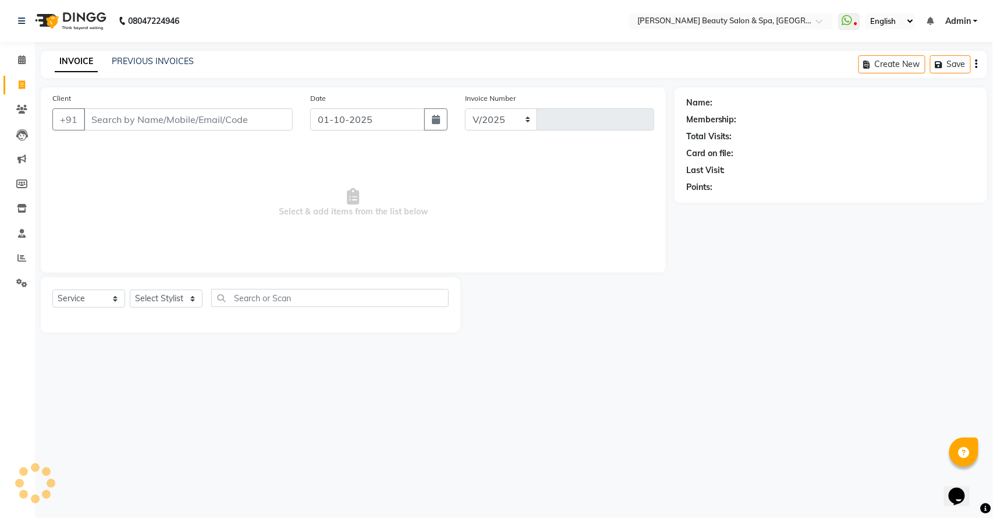
select select "7524"
type input "3111"
